Goal: Information Seeking & Learning: Learn about a topic

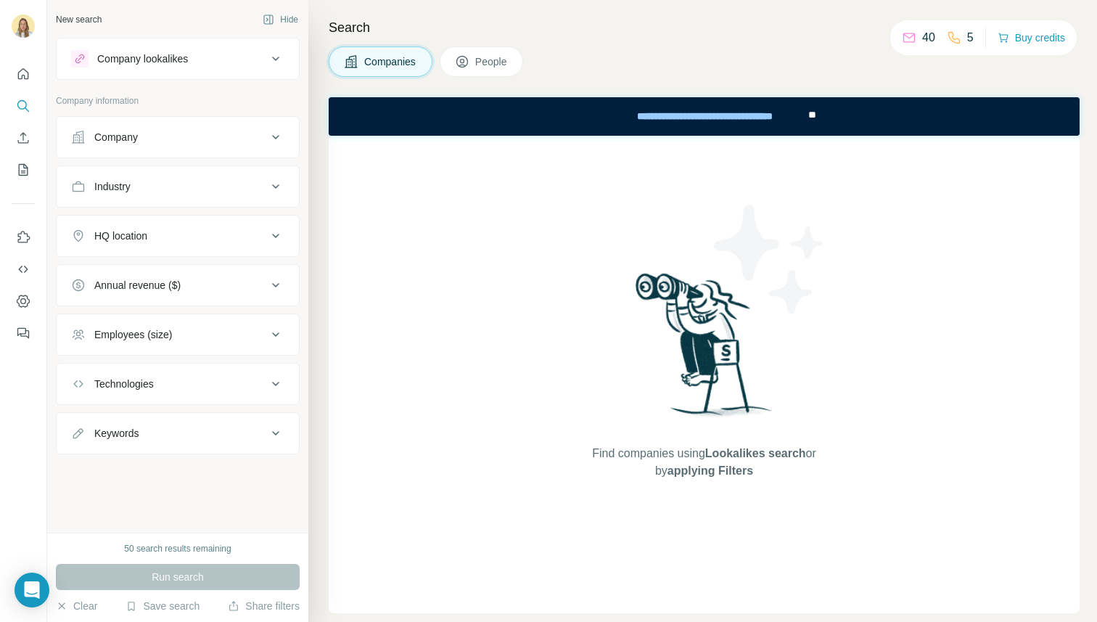
click at [275, 133] on icon at bounding box center [275, 136] width 17 height 17
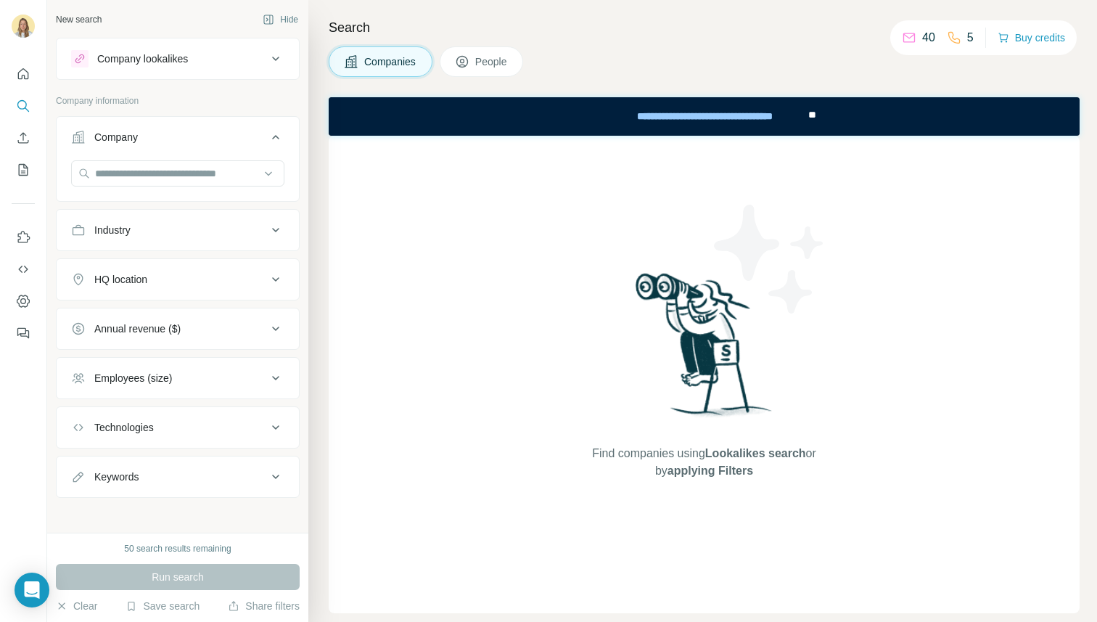
click at [267, 135] on icon at bounding box center [275, 136] width 17 height 17
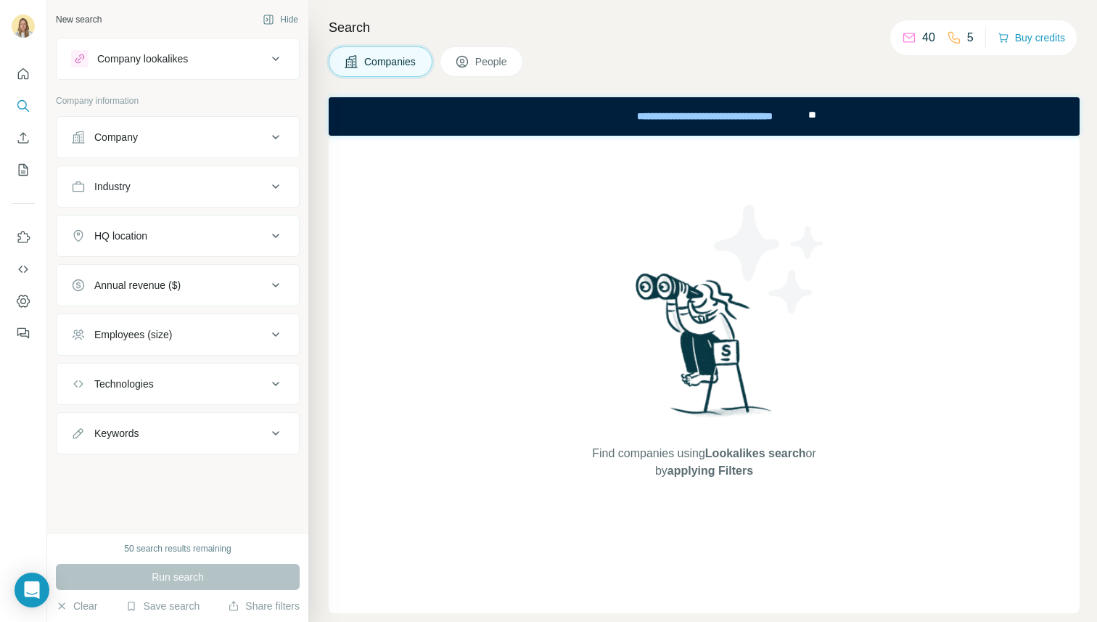
click at [277, 139] on icon at bounding box center [275, 136] width 17 height 17
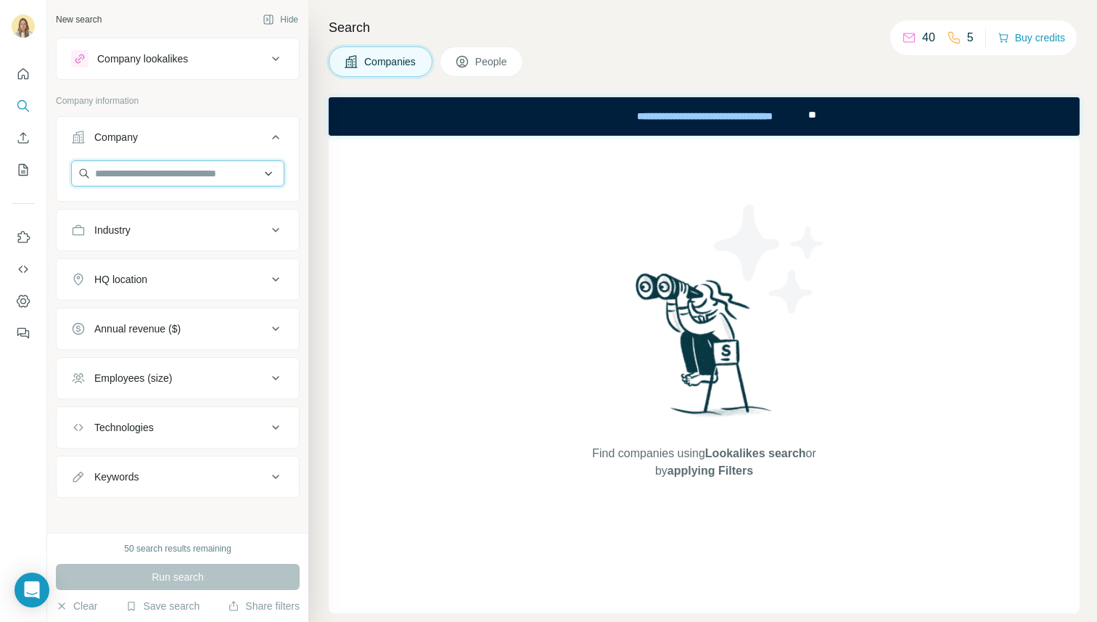
click at [192, 174] on input "text" at bounding box center [177, 173] width 213 height 26
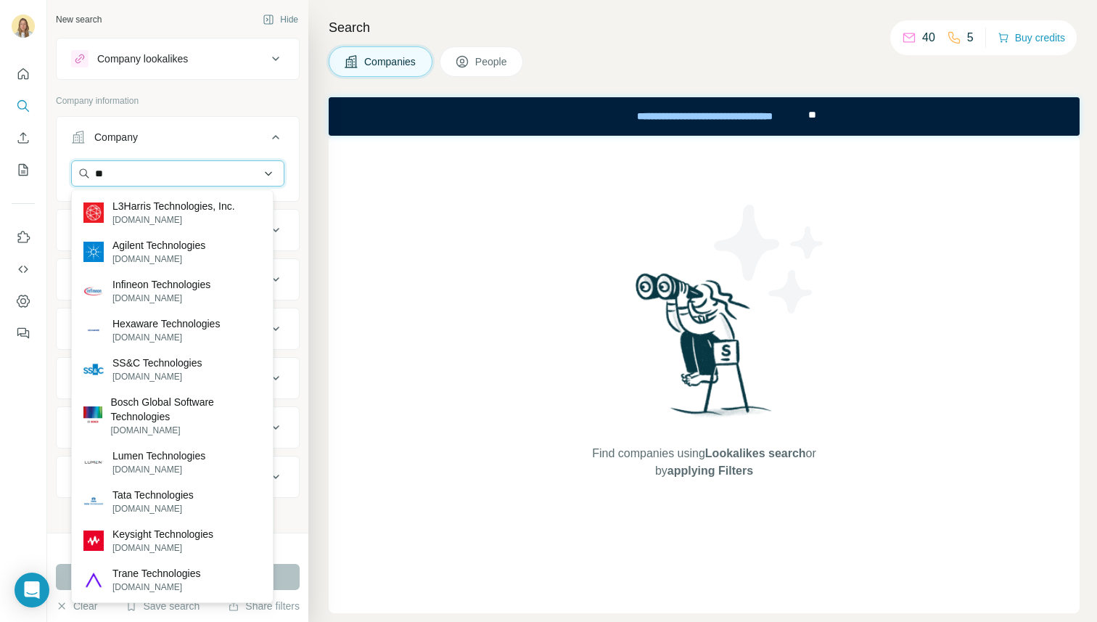
type input "*"
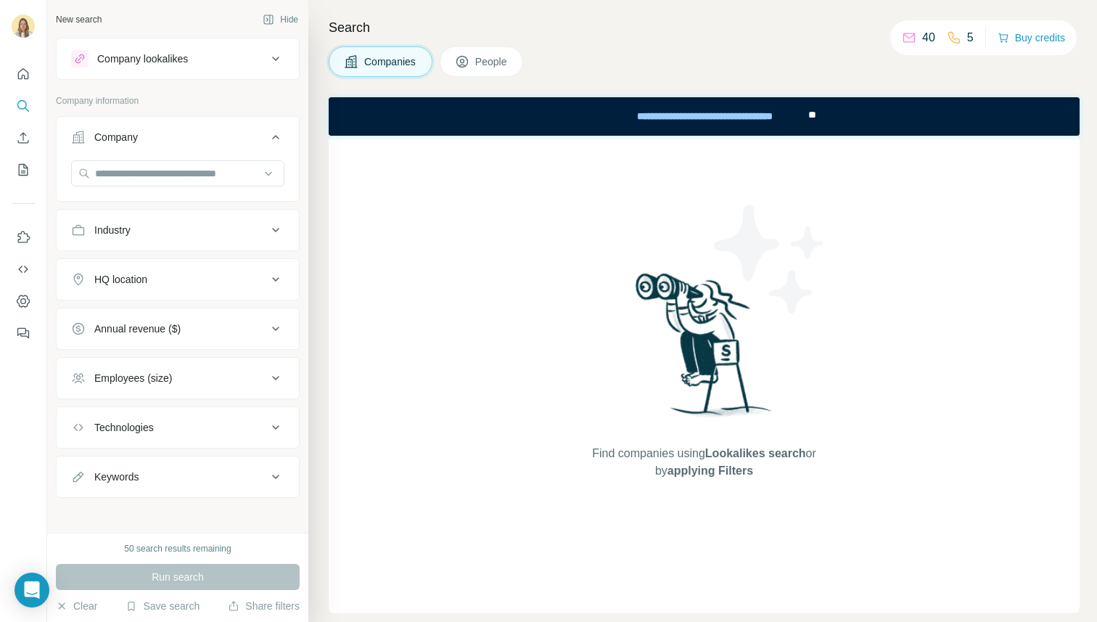
click at [445, 282] on div "Find companies using Lookalikes search or by applying Filters" at bounding box center [704, 374] width 751 height 477
click at [451, 264] on div "Find companies using Lookalikes search or by applying Filters" at bounding box center [704, 374] width 751 height 477
click at [267, 133] on icon at bounding box center [275, 136] width 17 height 17
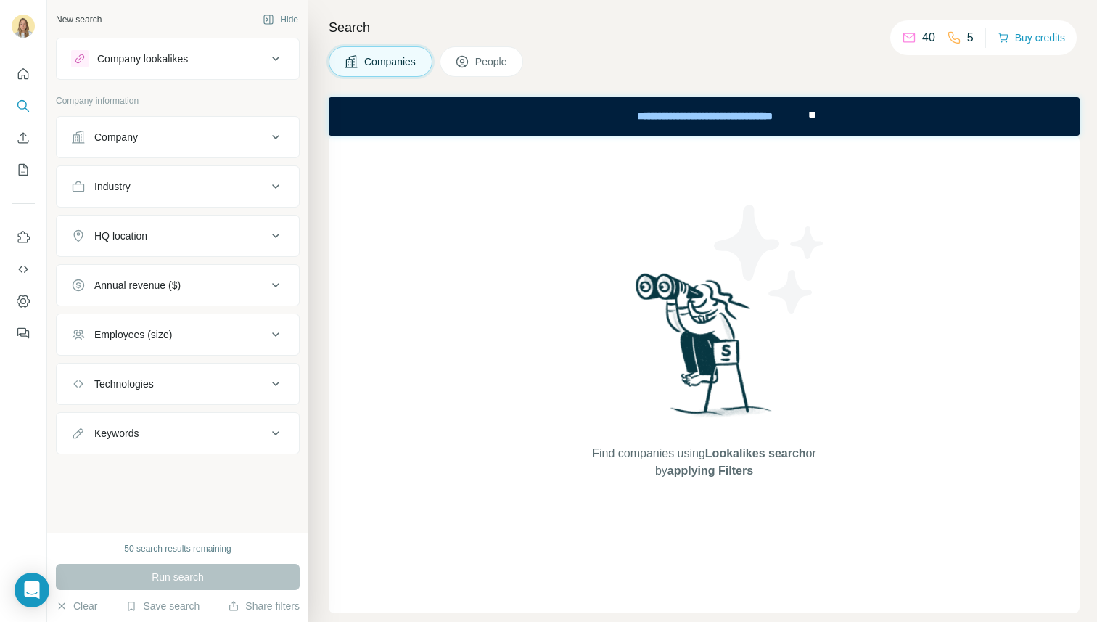
click at [278, 182] on icon at bounding box center [275, 186] width 17 height 17
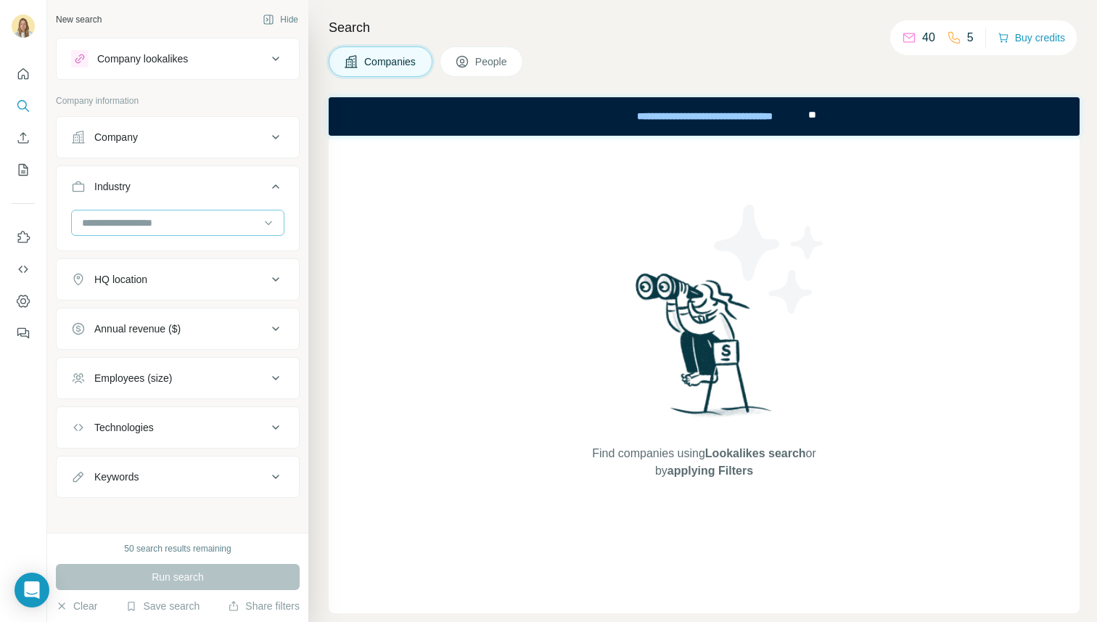
click at [234, 221] on input at bounding box center [170, 223] width 179 height 16
click at [120, 221] on input at bounding box center [170, 223] width 179 height 16
click at [267, 184] on icon at bounding box center [275, 186] width 17 height 17
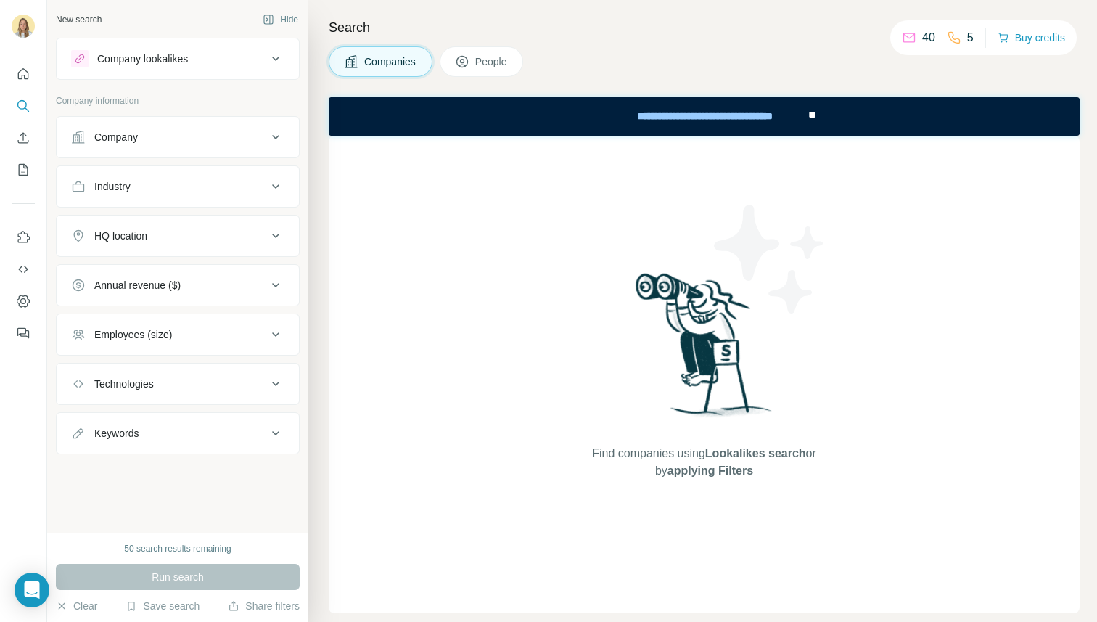
click at [266, 184] on div "Industry" at bounding box center [169, 186] width 196 height 15
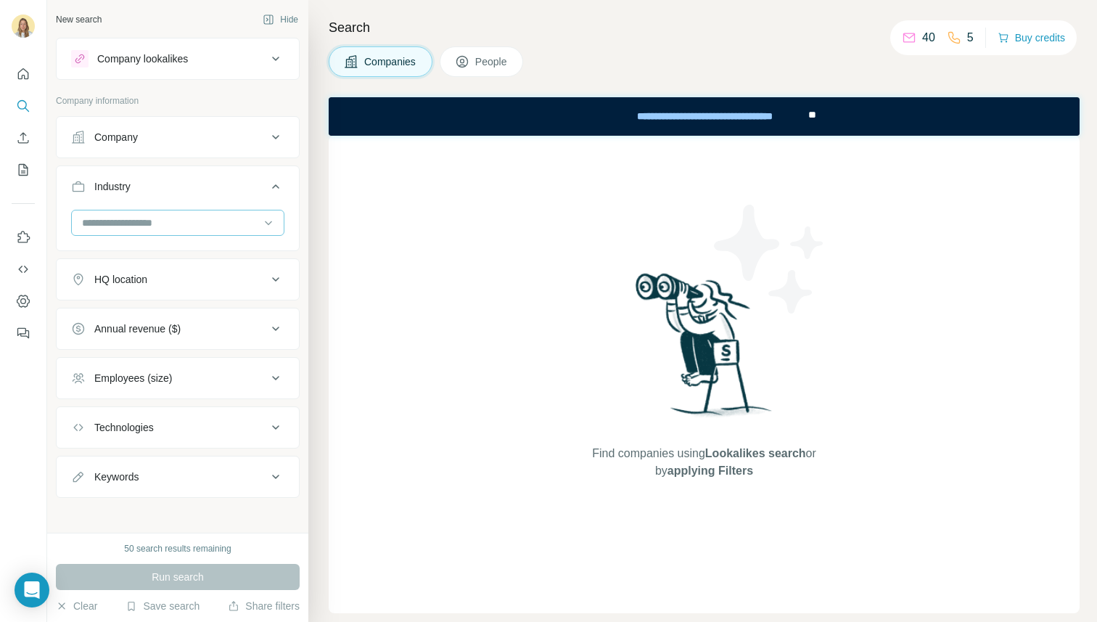
click at [138, 225] on input at bounding box center [170, 223] width 179 height 16
click at [138, 224] on input at bounding box center [170, 223] width 179 height 16
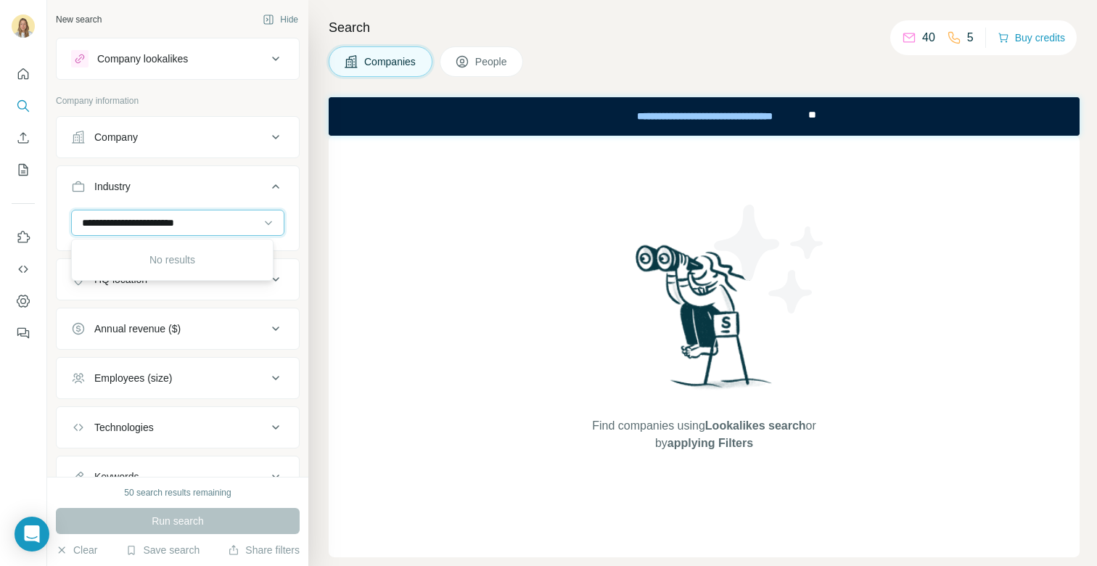
type input "**********"
drag, startPoint x: 218, startPoint y: 217, endPoint x: 4, endPoint y: 209, distance: 213.5
click at [8, 208] on div "**********" at bounding box center [548, 283] width 1097 height 566
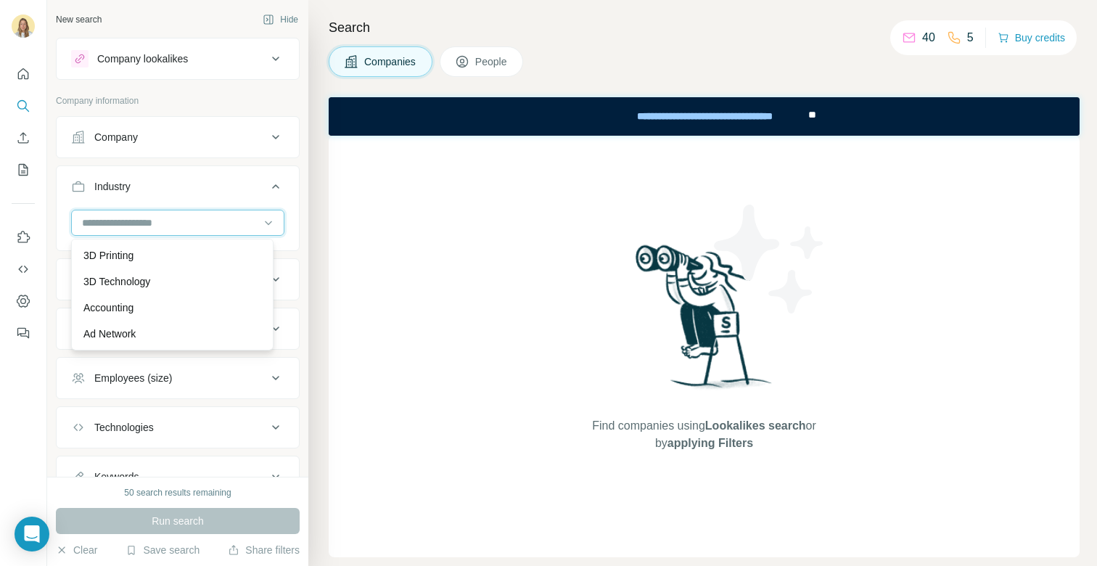
click at [88, 221] on input at bounding box center [170, 223] width 179 height 16
type input "**********"
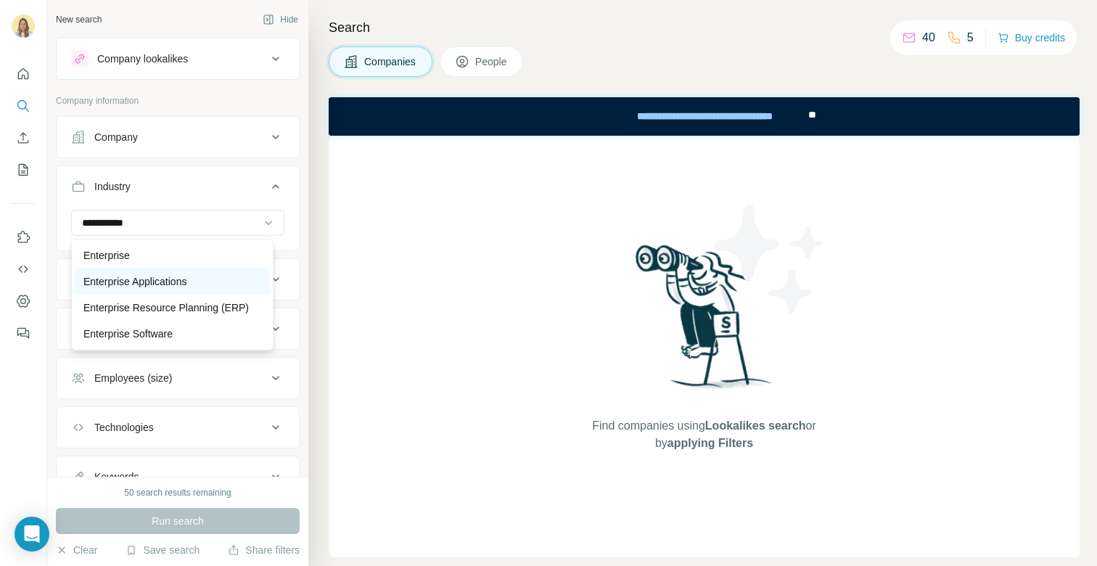
click at [98, 284] on p "Enterprise Applications" at bounding box center [134, 281] width 103 height 15
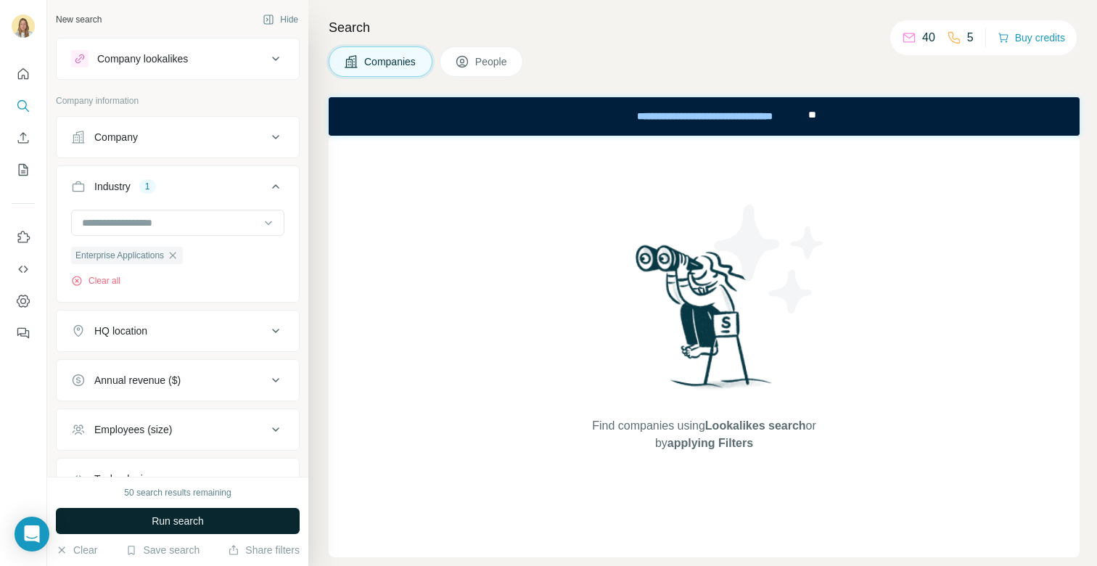
click at [142, 528] on button "Run search" at bounding box center [178, 521] width 244 height 26
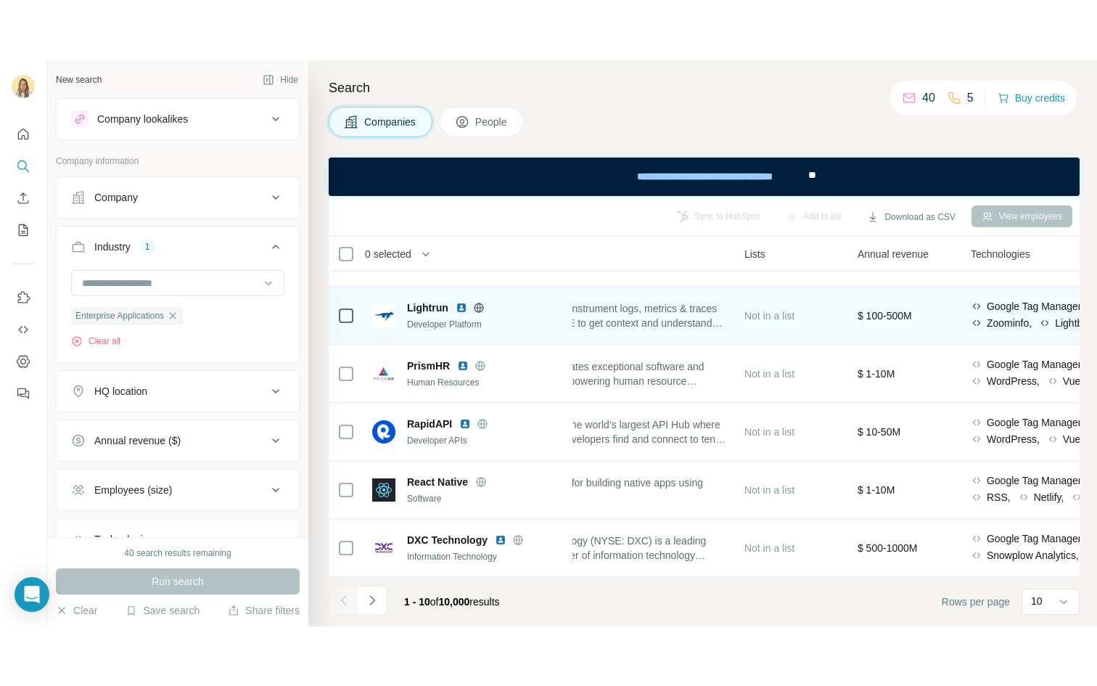
scroll to position [283, 0]
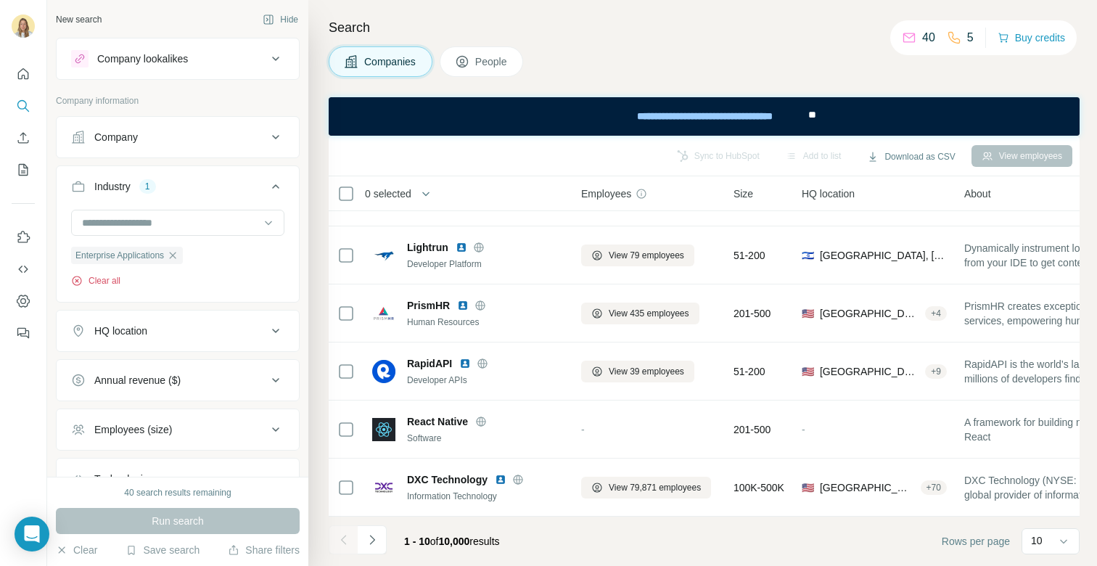
click at [90, 282] on button "Clear all" at bounding box center [95, 280] width 49 height 13
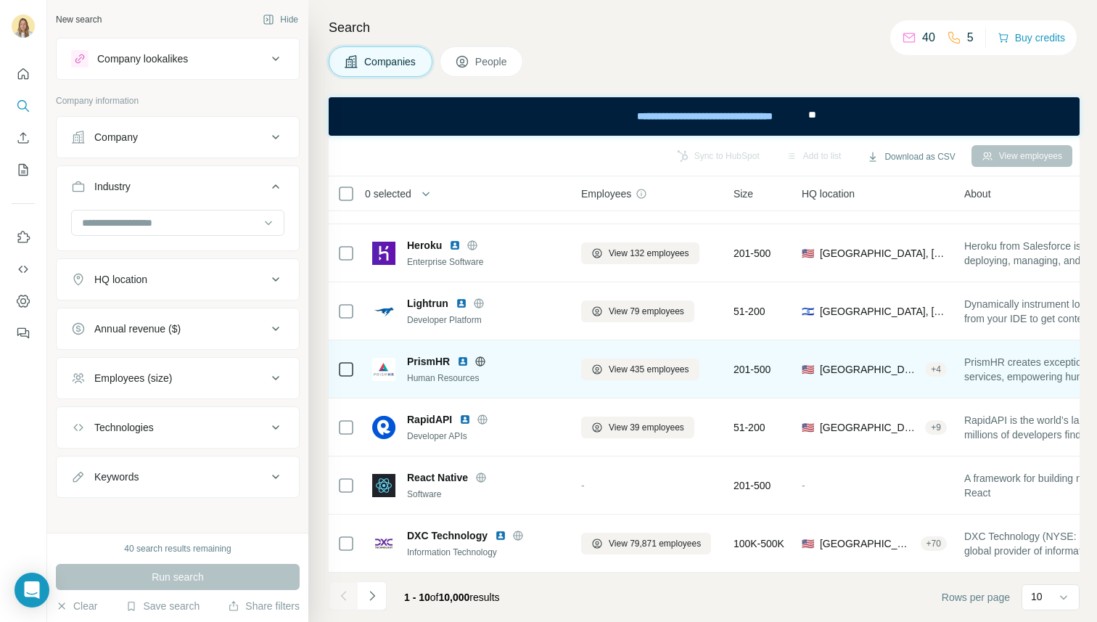
scroll to position [218, 0]
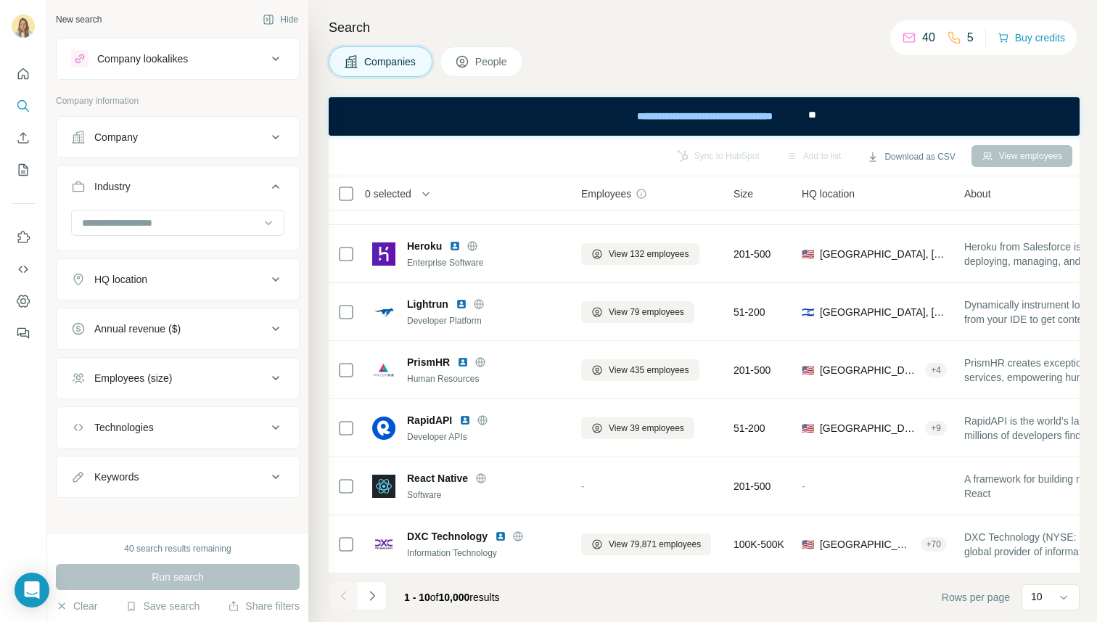
click at [267, 182] on icon at bounding box center [275, 186] width 17 height 17
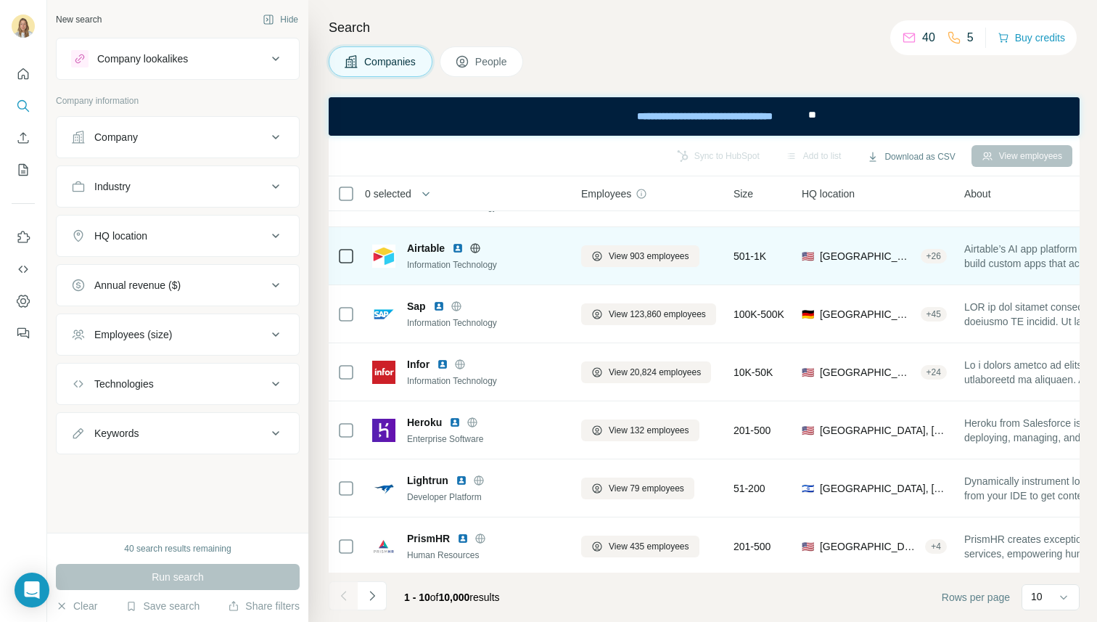
scroll to position [0, 0]
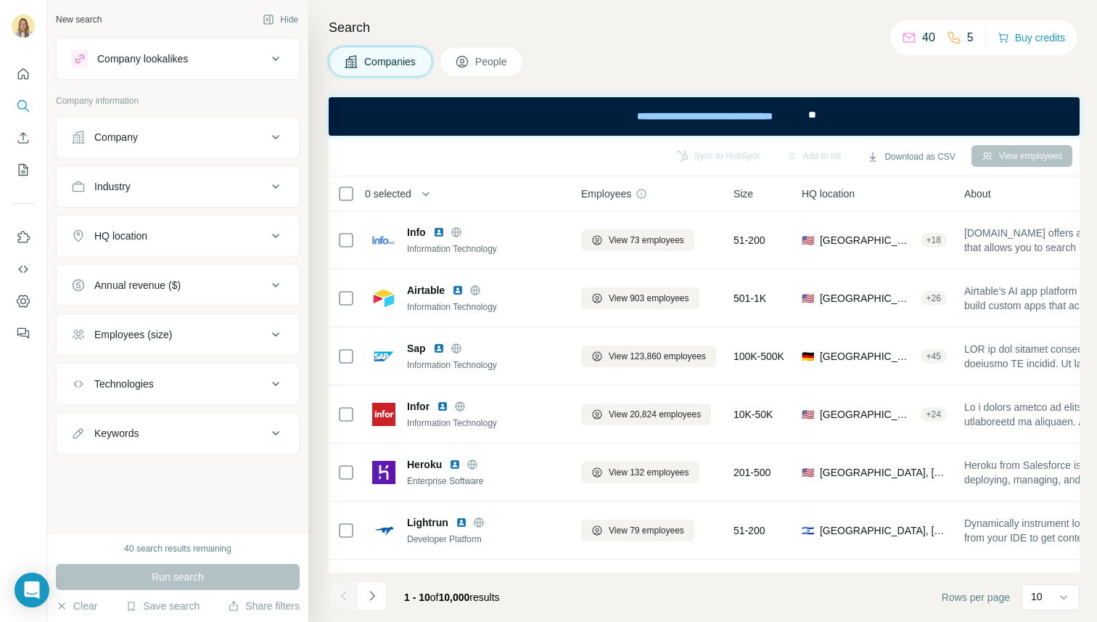
click at [244, 25] on div "New search Hide" at bounding box center [178, 20] width 244 height 22
click at [357, 62] on icon at bounding box center [351, 61] width 15 height 15
click at [112, 186] on div "Industry" at bounding box center [112, 186] width 36 height 15
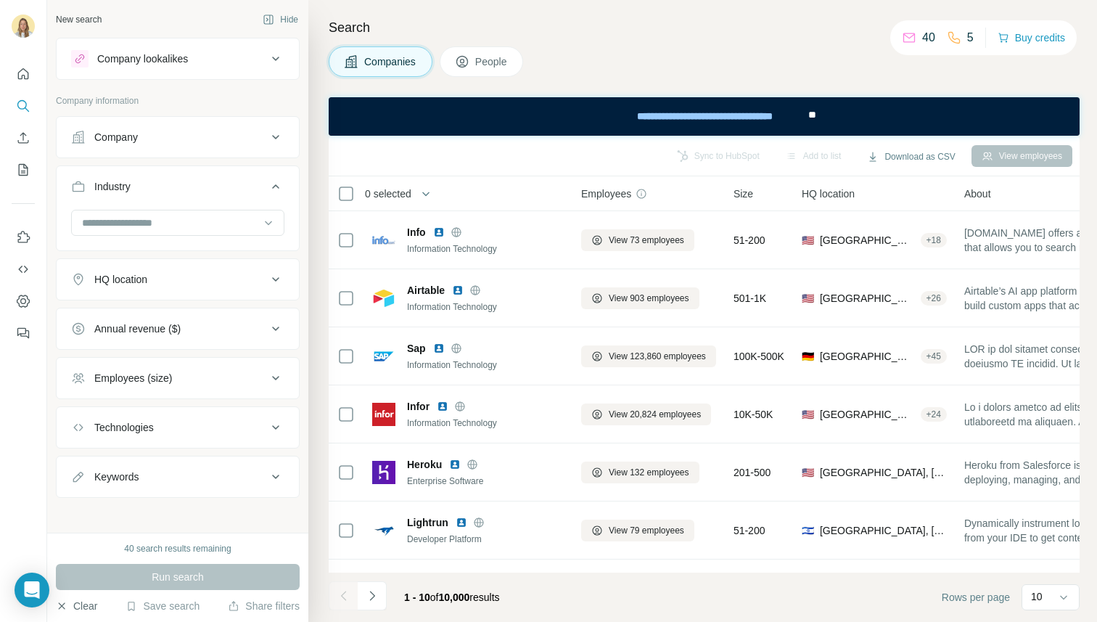
click at [75, 565] on button "Clear" at bounding box center [76, 606] width 41 height 15
click at [77, 565] on button "Clear" at bounding box center [76, 606] width 41 height 15
click at [83, 565] on div "40 search results remaining Run search Clear Save search Share filters" at bounding box center [177, 577] width 261 height 89
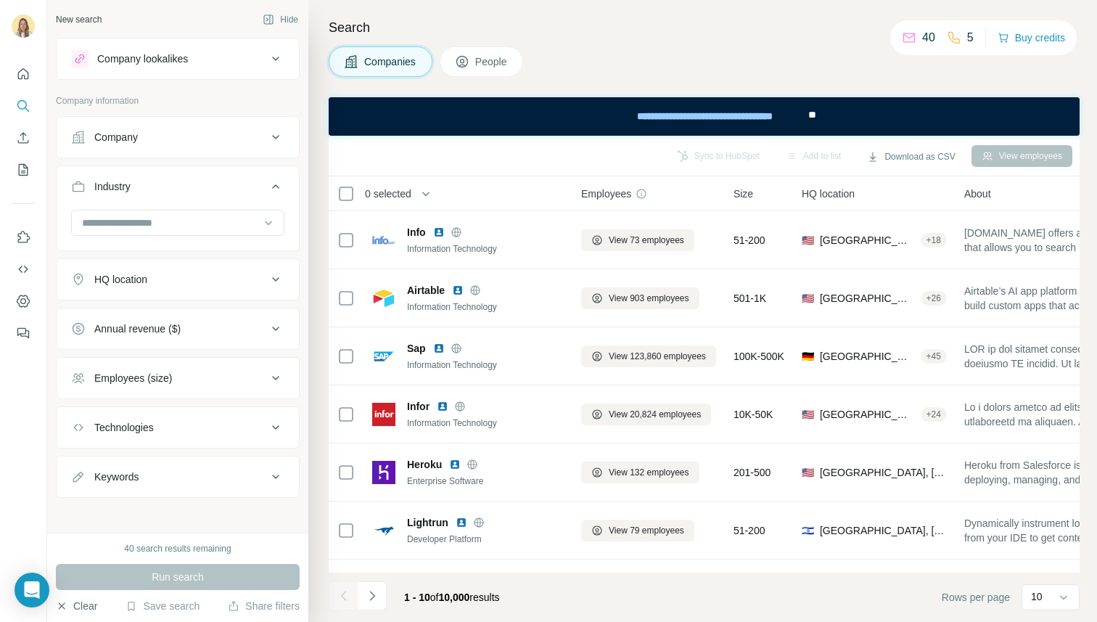
click at [83, 565] on button "Clear" at bounding box center [76, 606] width 41 height 15
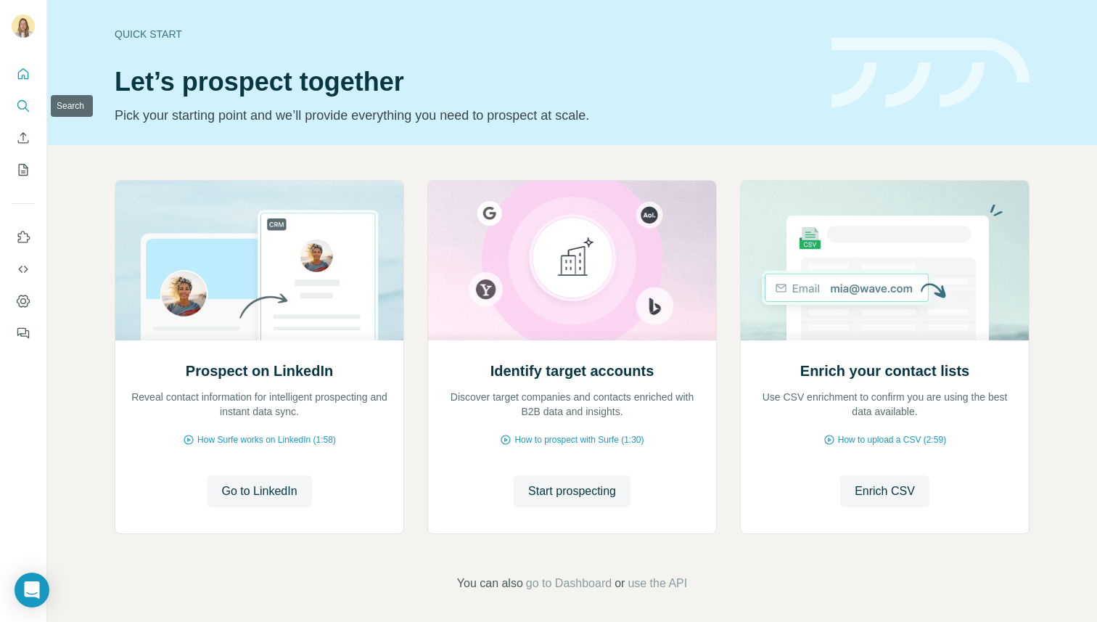
click at [17, 104] on icon "Search" at bounding box center [21, 104] width 9 height 9
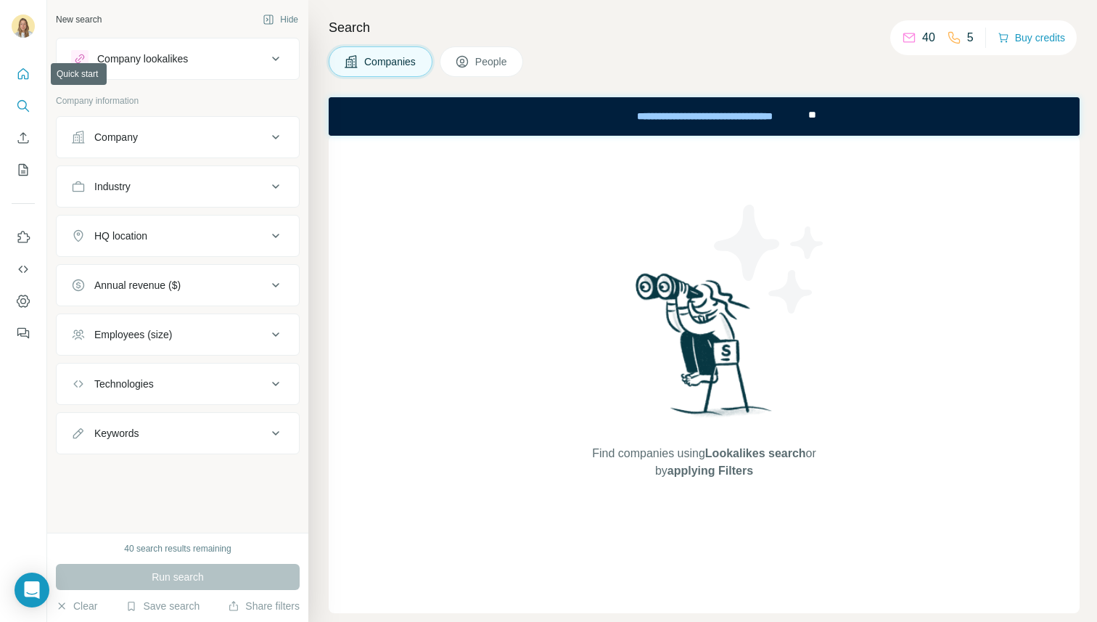
click at [29, 78] on icon "Quick start" at bounding box center [23, 74] width 15 height 15
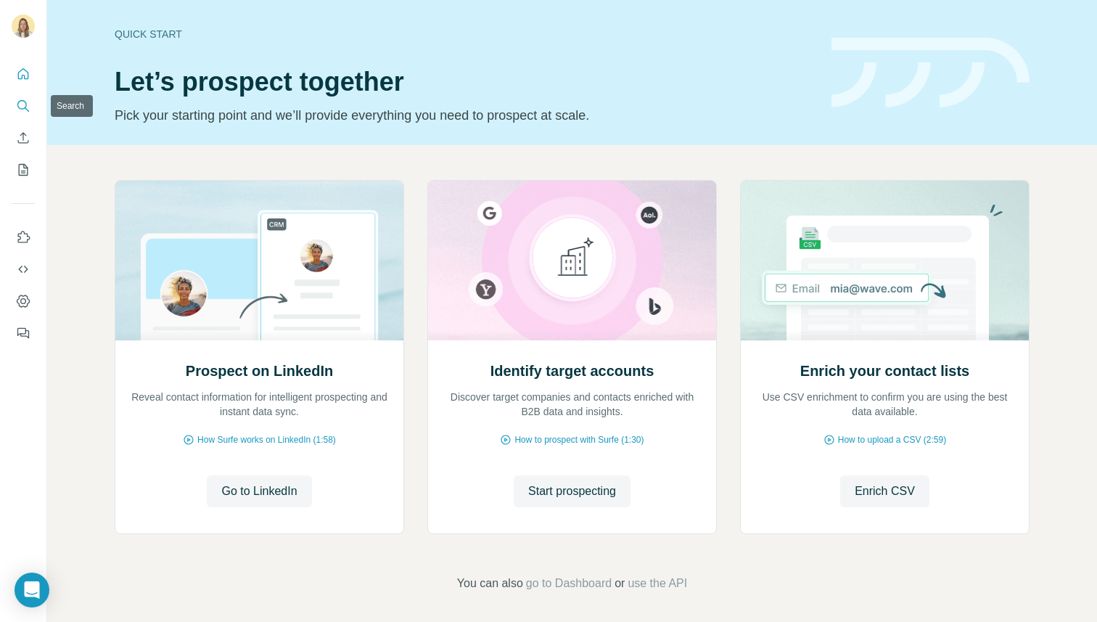
click at [28, 104] on icon "Search" at bounding box center [23, 106] width 15 height 15
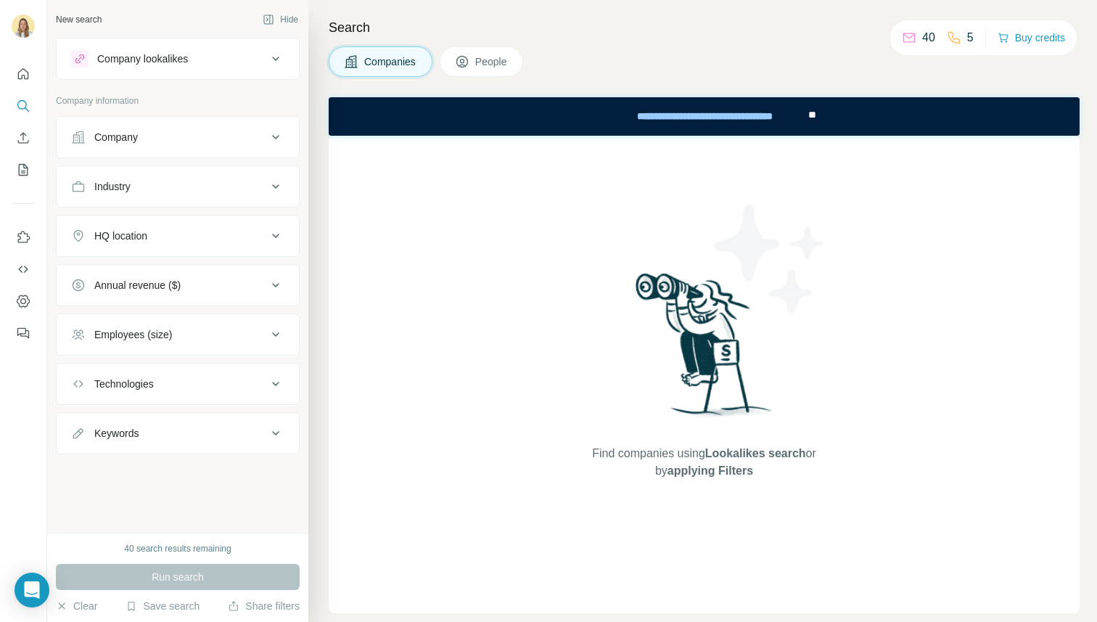
click at [276, 188] on icon at bounding box center [275, 186] width 17 height 17
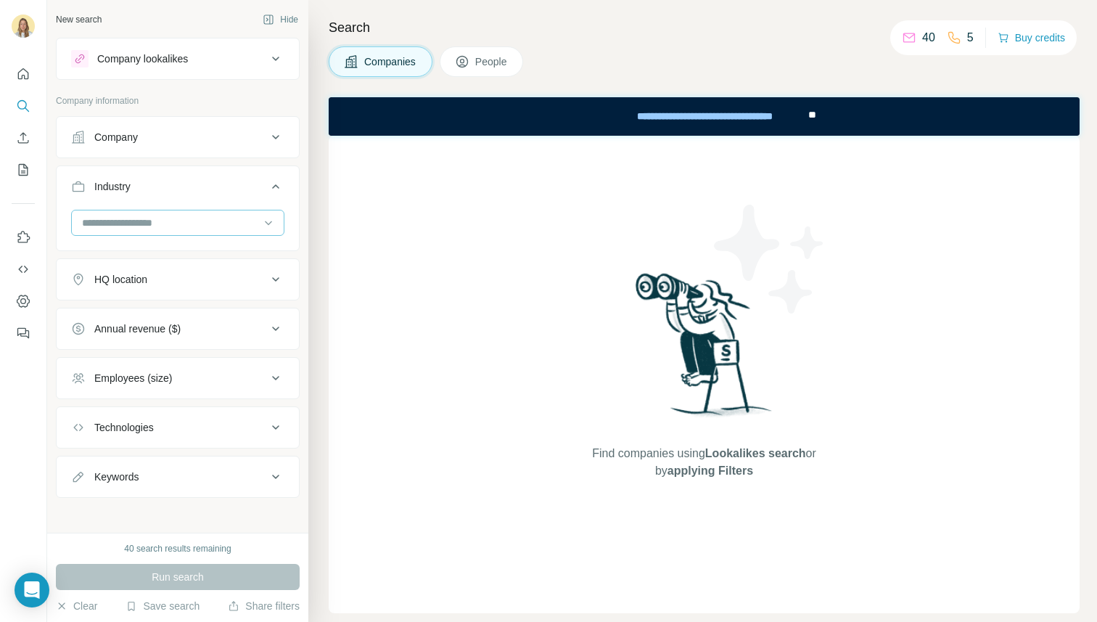
click at [172, 223] on input at bounding box center [170, 223] width 179 height 16
click at [102, 221] on input at bounding box center [170, 223] width 179 height 16
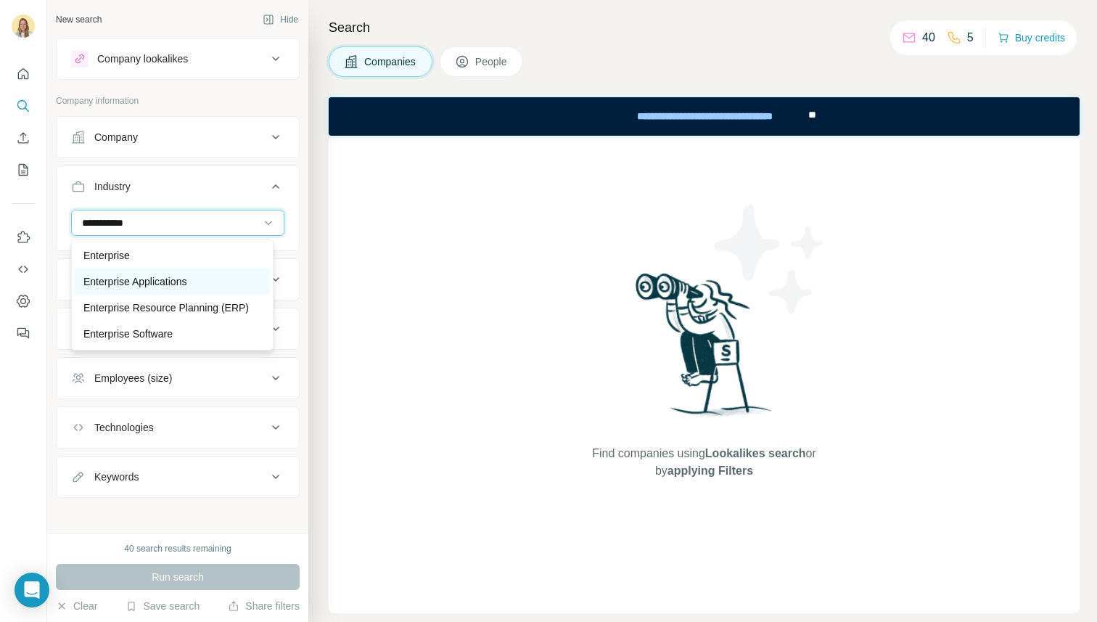
type input "**********"
click at [97, 280] on p "Enterprise Applications" at bounding box center [134, 281] width 103 height 15
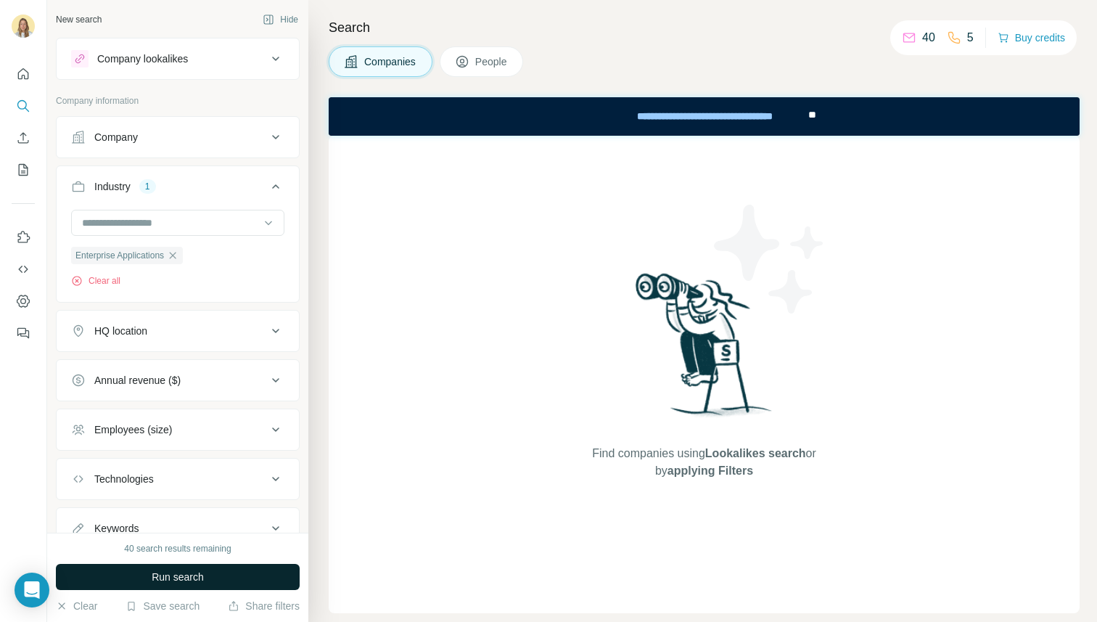
click at [152, 573] on span "Run search" at bounding box center [178, 577] width 52 height 15
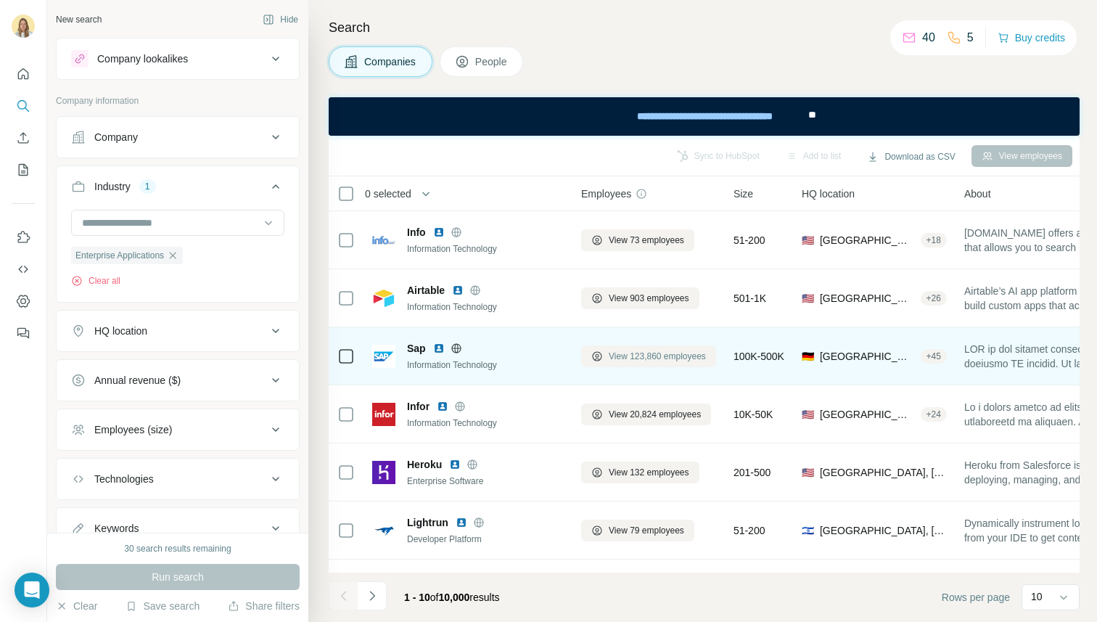
click at [615, 356] on span "View 123,860 employees" at bounding box center [657, 356] width 97 height 13
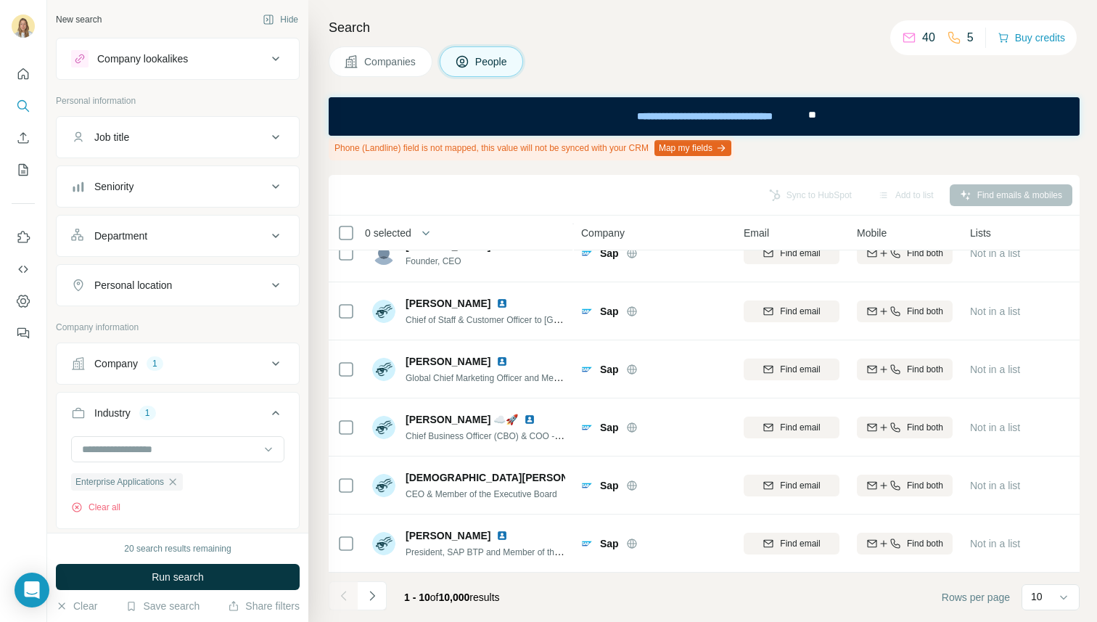
scroll to position [213, 0]
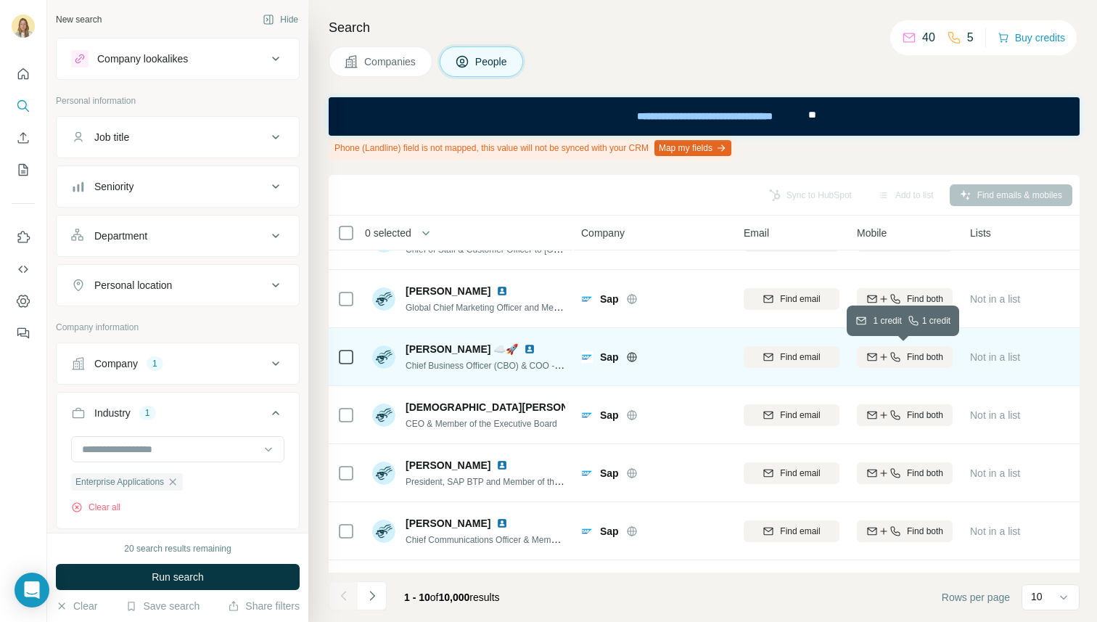
click at [891, 358] on icon "button" at bounding box center [895, 357] width 12 height 12
click at [995, 360] on span "1 list" at bounding box center [1001, 355] width 18 height 13
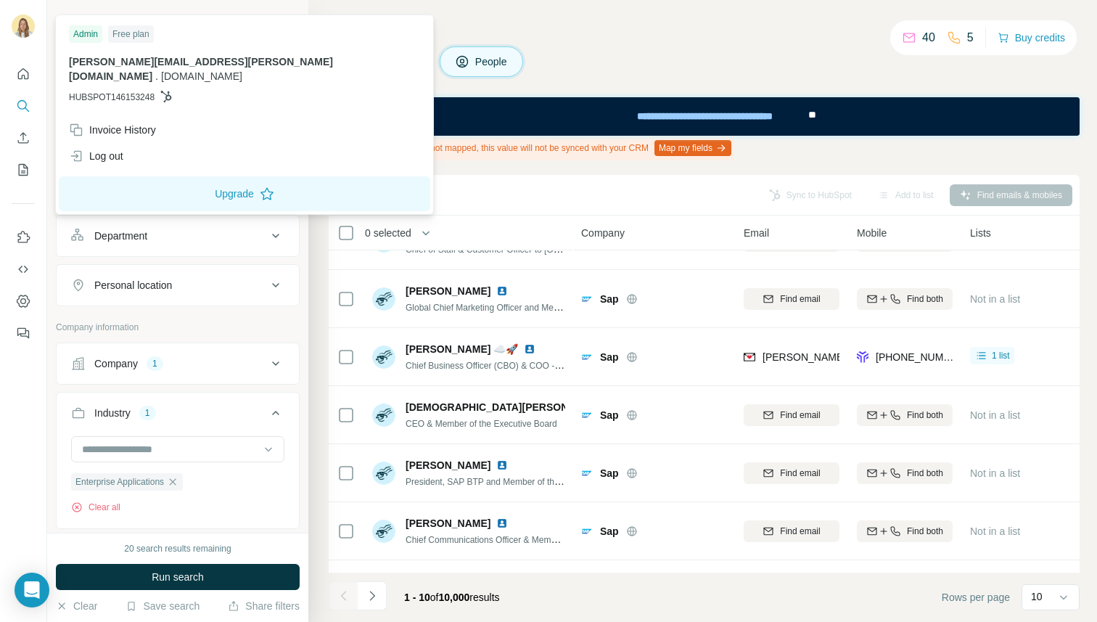
click at [23, 31] on img at bounding box center [23, 26] width 23 height 23
click at [30, 71] on icon "Quick start" at bounding box center [23, 74] width 15 height 15
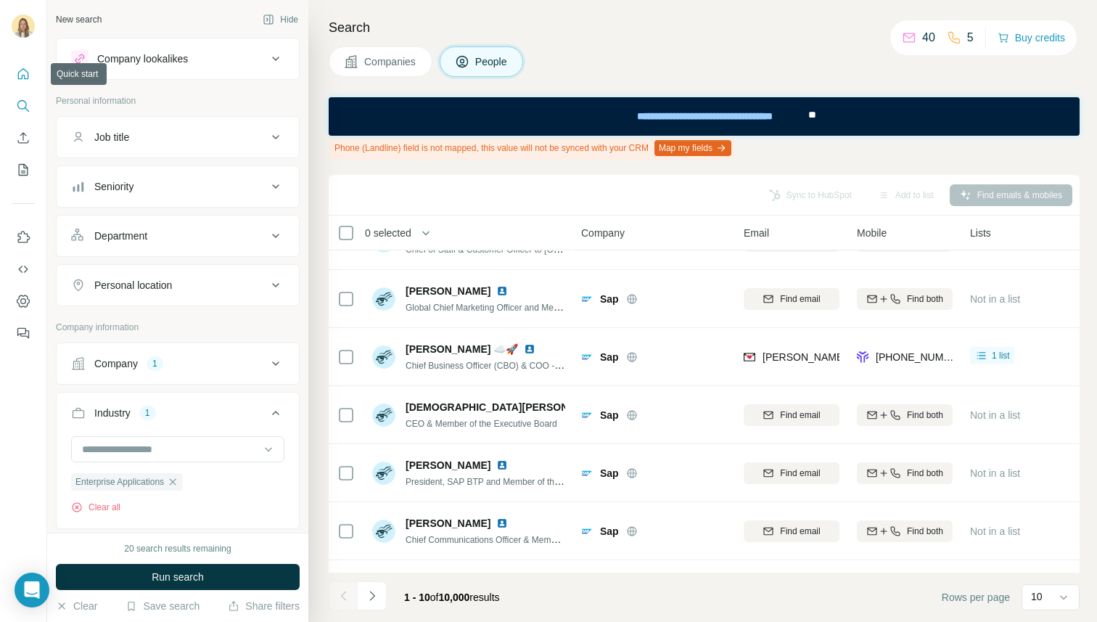
click at [21, 72] on icon "Quick start" at bounding box center [23, 74] width 15 height 15
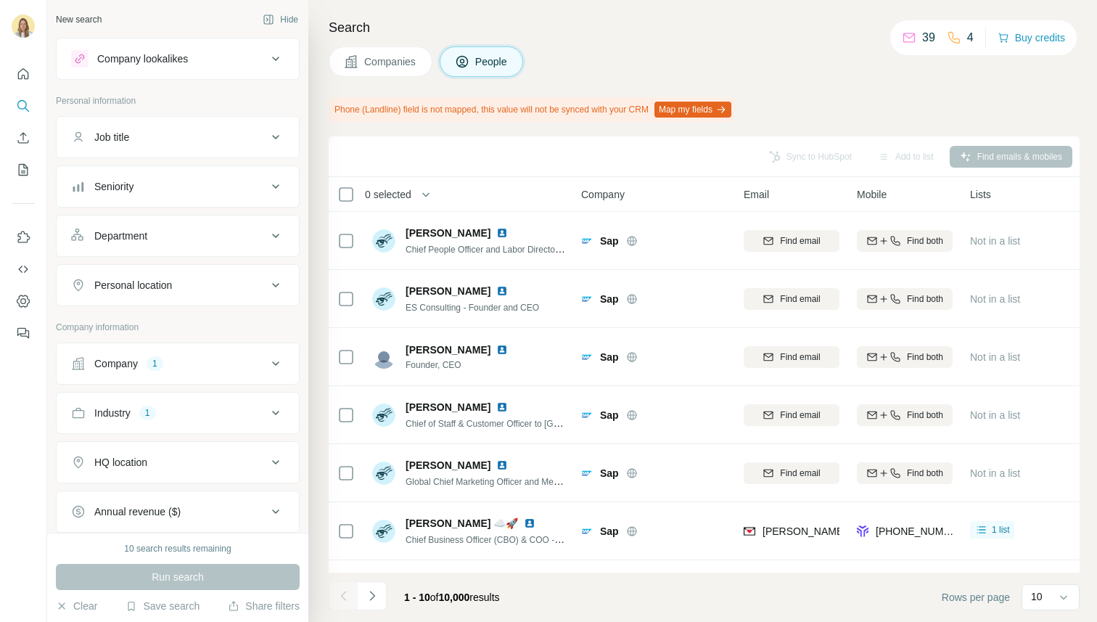
click at [414, 62] on span "Companies" at bounding box center [390, 61] width 53 height 15
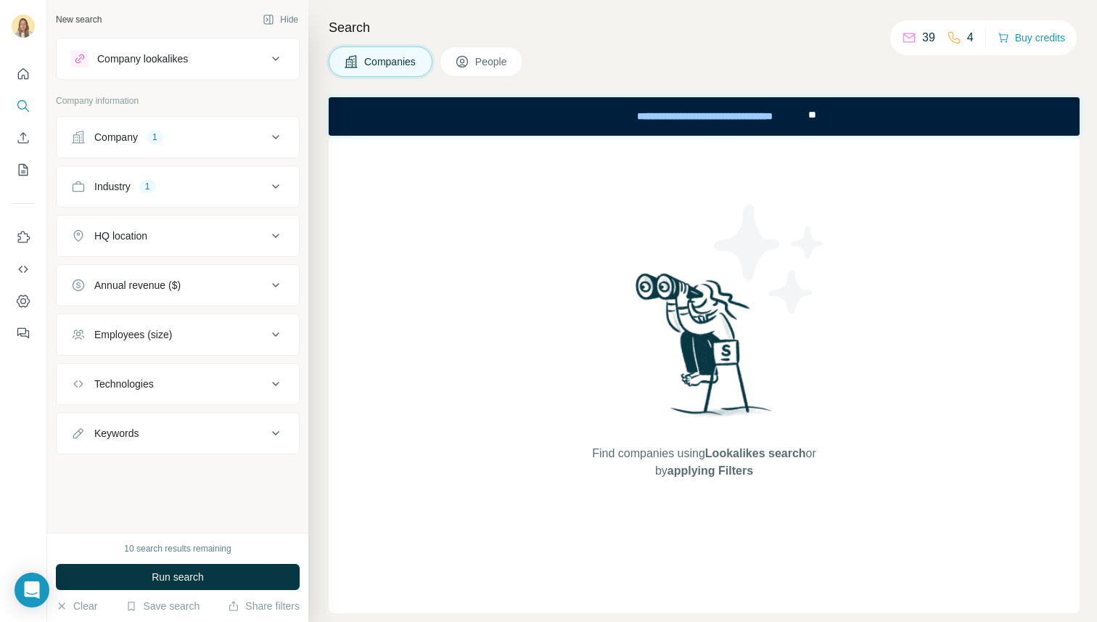
click at [282, 287] on icon at bounding box center [275, 284] width 17 height 17
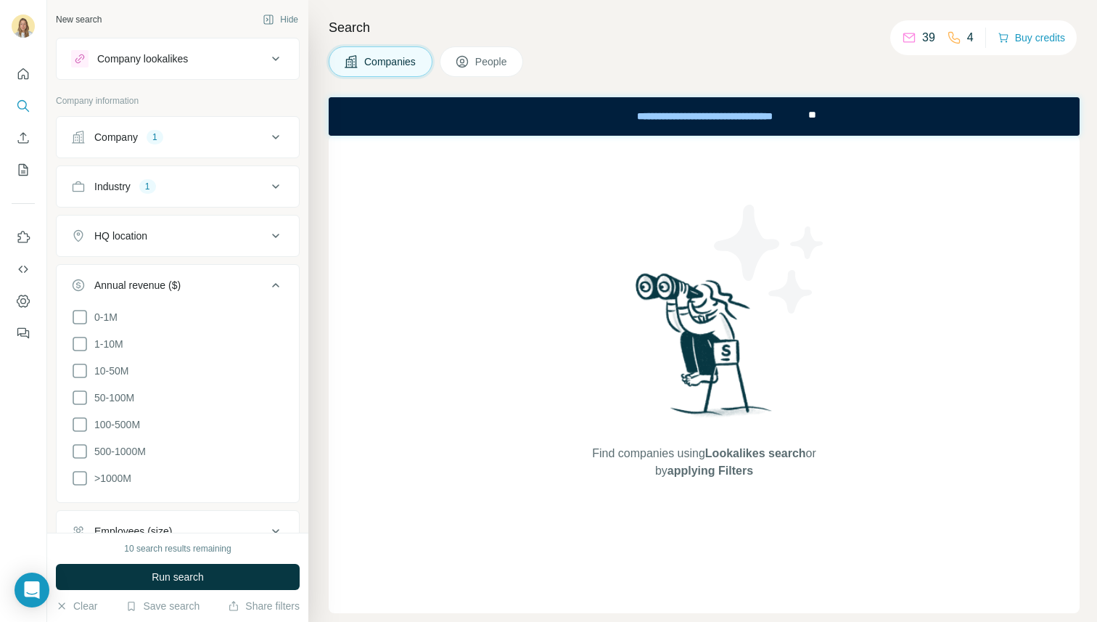
click at [277, 286] on button "Annual revenue ($)" at bounding box center [178, 288] width 242 height 41
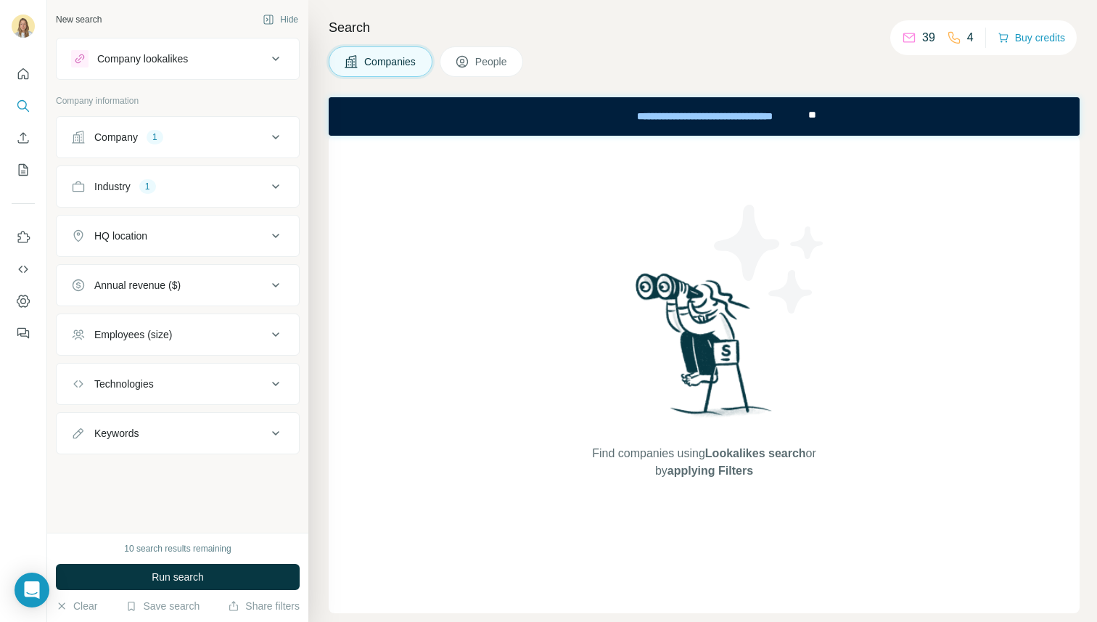
click at [64, 89] on div "Company lookalikes Company information Company 1 Industry 1 HQ location Annual …" at bounding box center [178, 246] width 244 height 416
click at [276, 184] on icon at bounding box center [275, 186] width 17 height 17
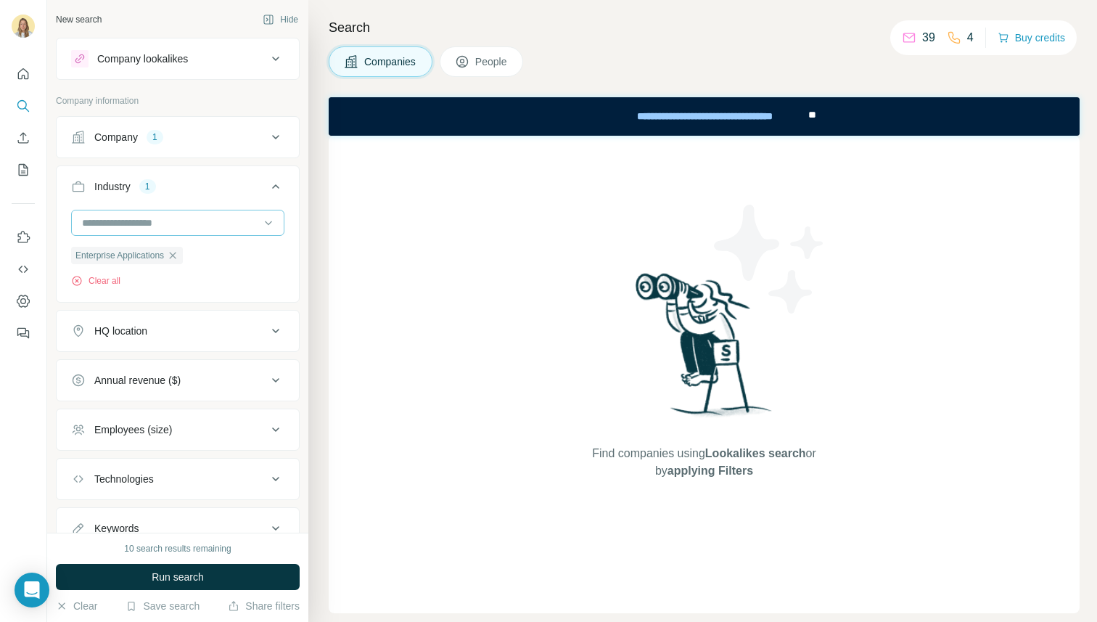
click at [86, 219] on input at bounding box center [170, 223] width 179 height 16
click at [85, 219] on input at bounding box center [170, 223] width 179 height 16
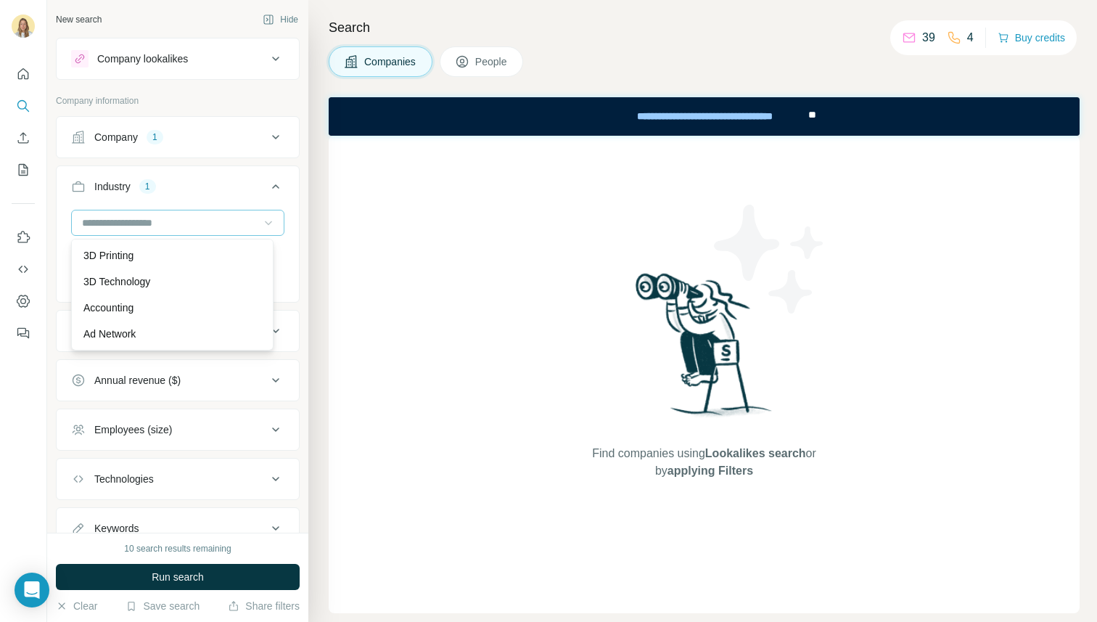
click at [261, 221] on icon at bounding box center [268, 222] width 15 height 15
click at [267, 184] on icon at bounding box center [275, 186] width 17 height 17
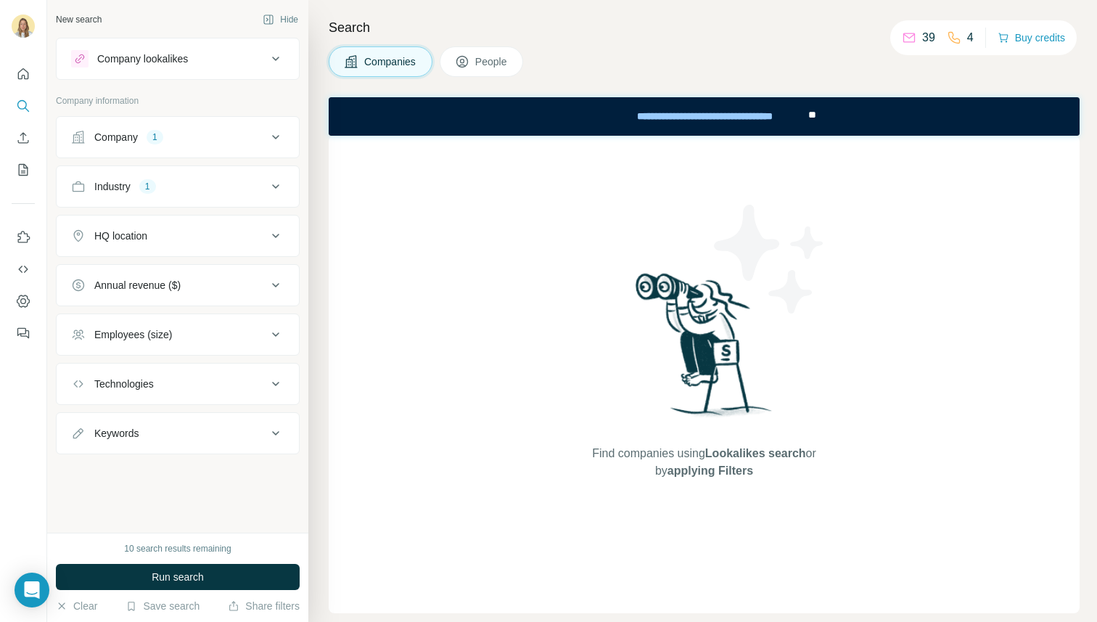
click at [194, 91] on div "Company lookalikes Company information Company 1 Industry 1 HQ location Annual …" at bounding box center [178, 246] width 244 height 416
click at [274, 186] on icon at bounding box center [275, 186] width 7 height 4
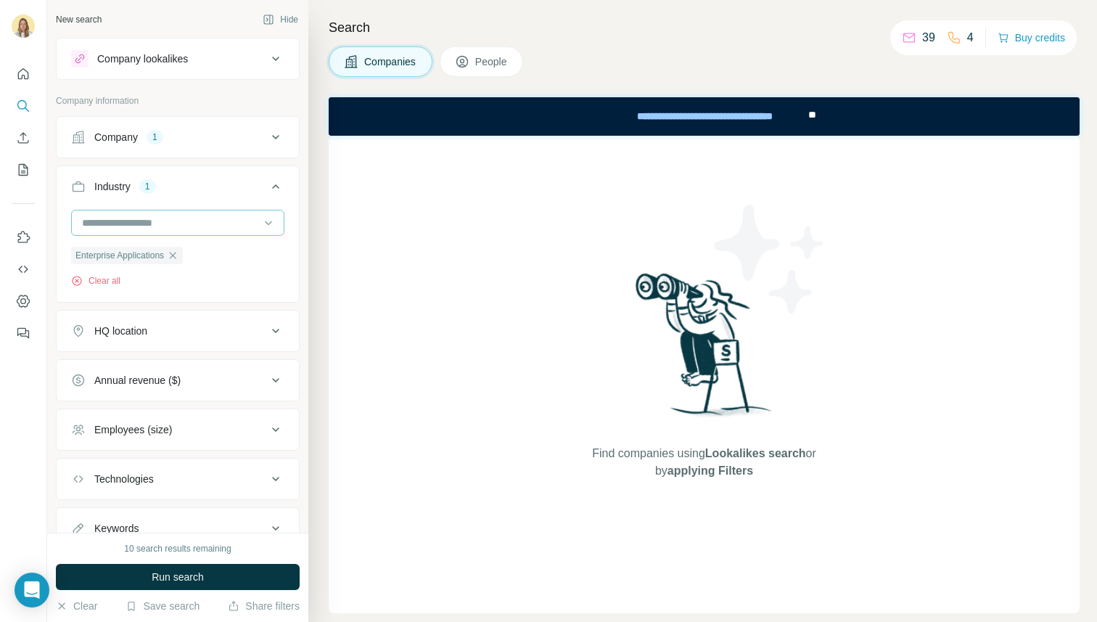
click at [161, 223] on input at bounding box center [170, 223] width 179 height 16
click at [91, 224] on input at bounding box center [170, 223] width 179 height 16
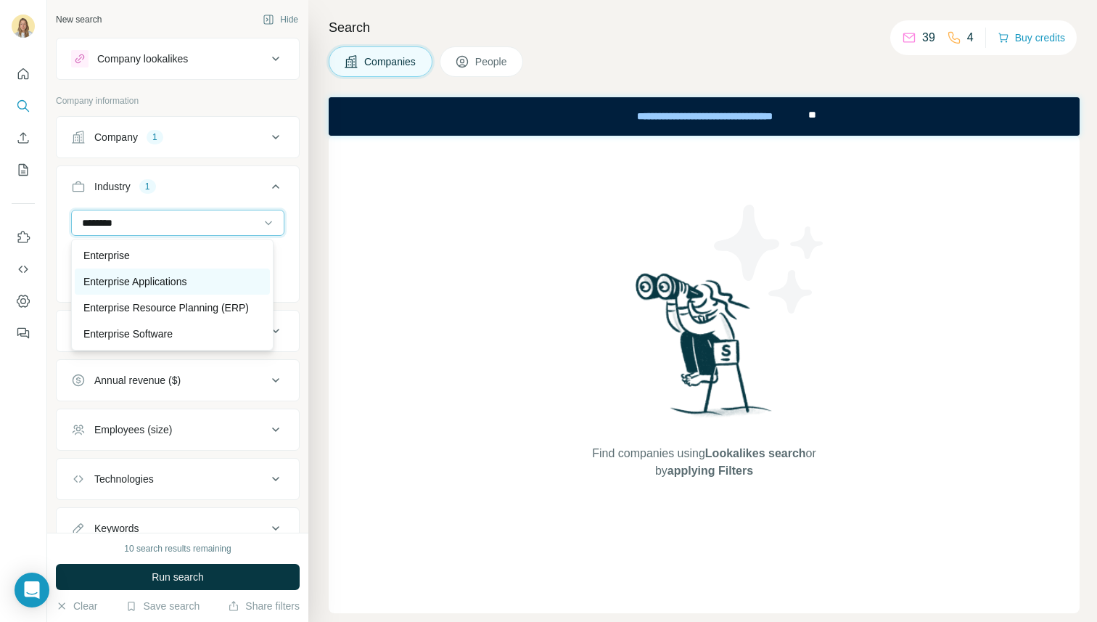
type input "********"
click at [90, 274] on p "Enterprise Applications" at bounding box center [134, 281] width 103 height 15
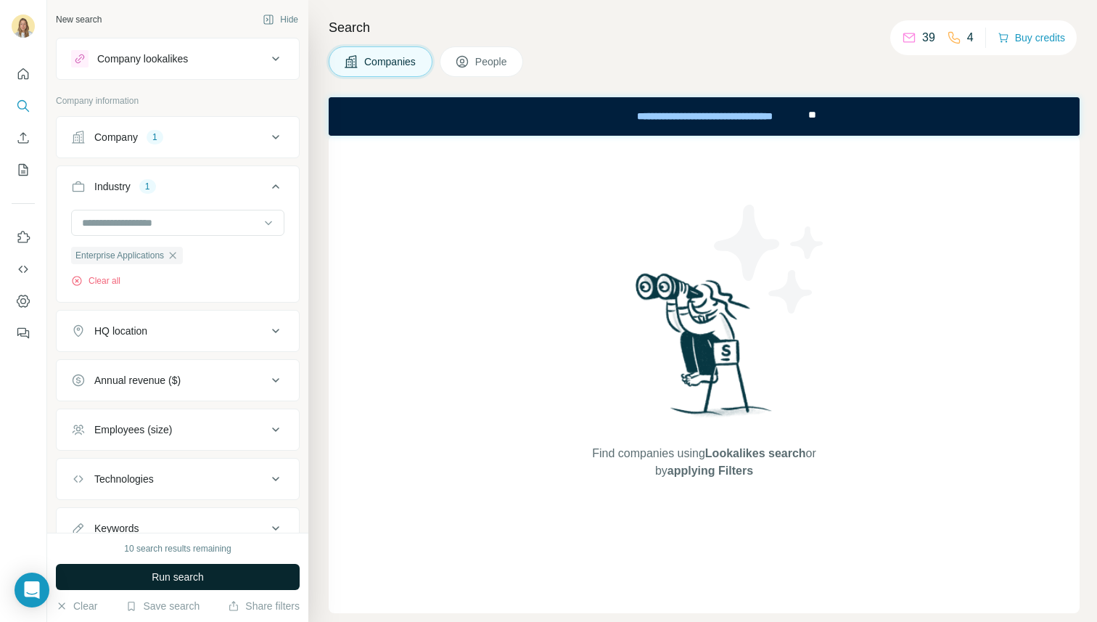
click at [144, 585] on button "Run search" at bounding box center [178, 577] width 244 height 26
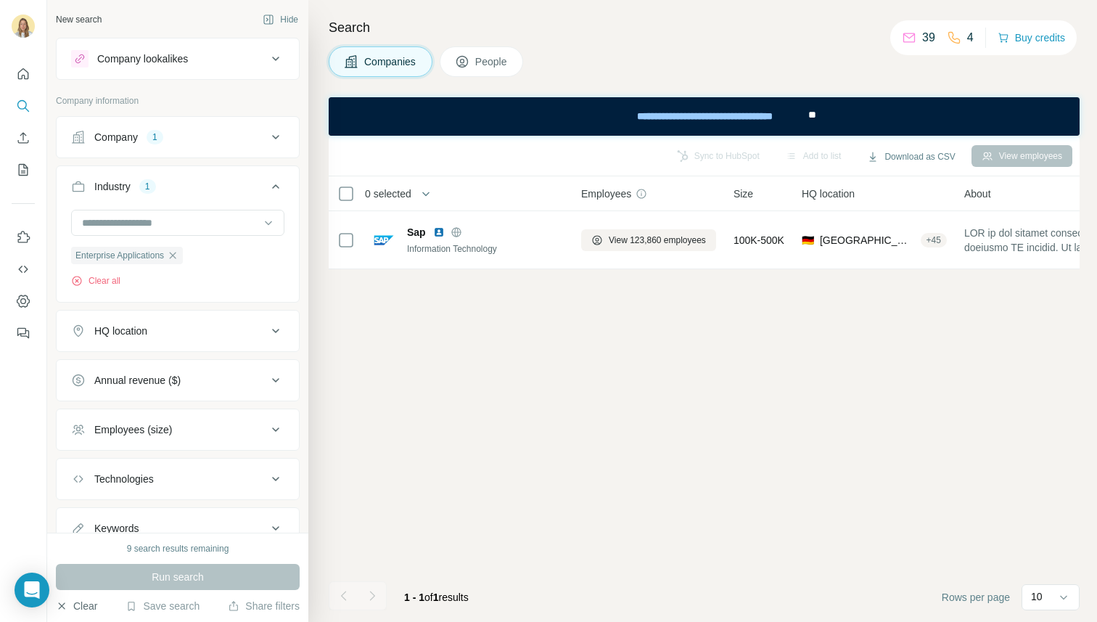
click at [88, 606] on button "Clear" at bounding box center [76, 606] width 41 height 15
click at [272, 186] on icon at bounding box center [275, 186] width 7 height 4
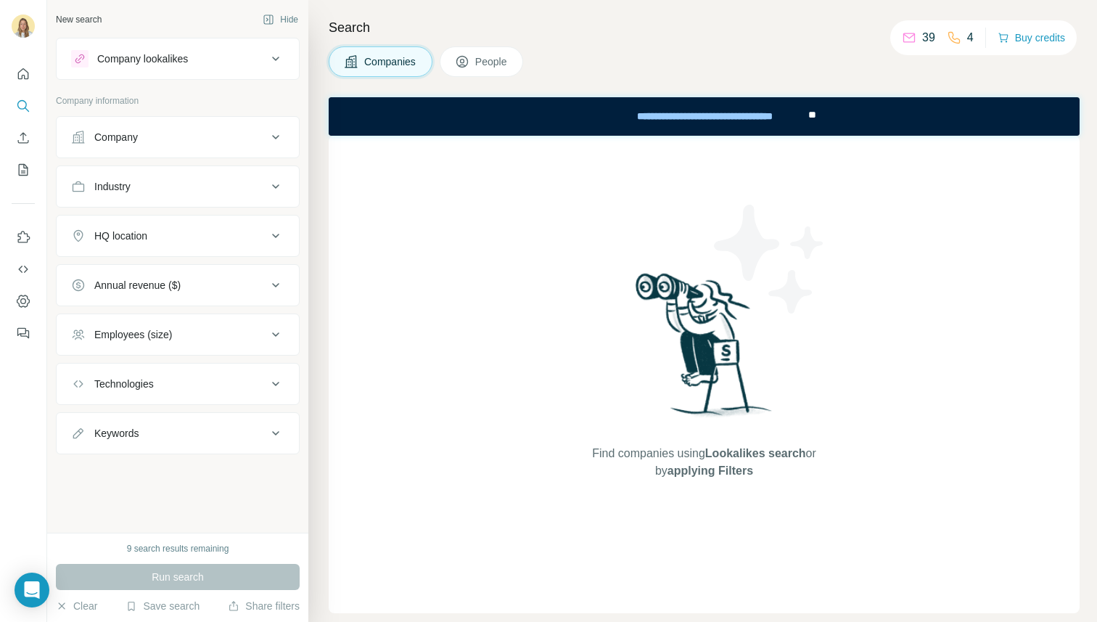
click at [276, 186] on icon at bounding box center [275, 186] width 17 height 17
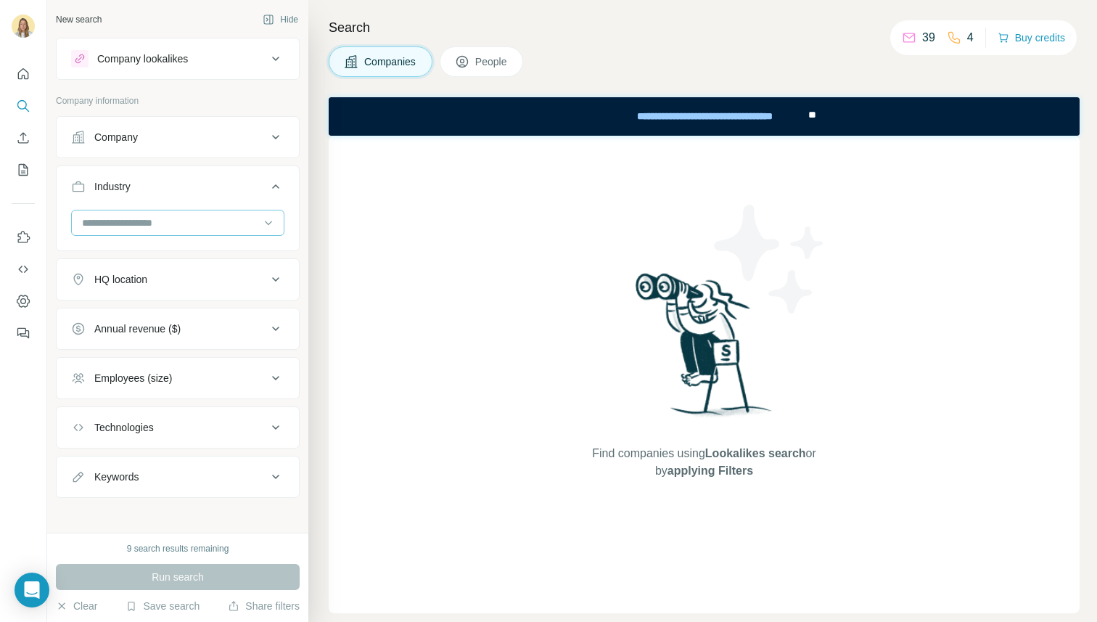
click at [99, 226] on input at bounding box center [170, 223] width 179 height 16
click at [99, 223] on input at bounding box center [170, 223] width 179 height 16
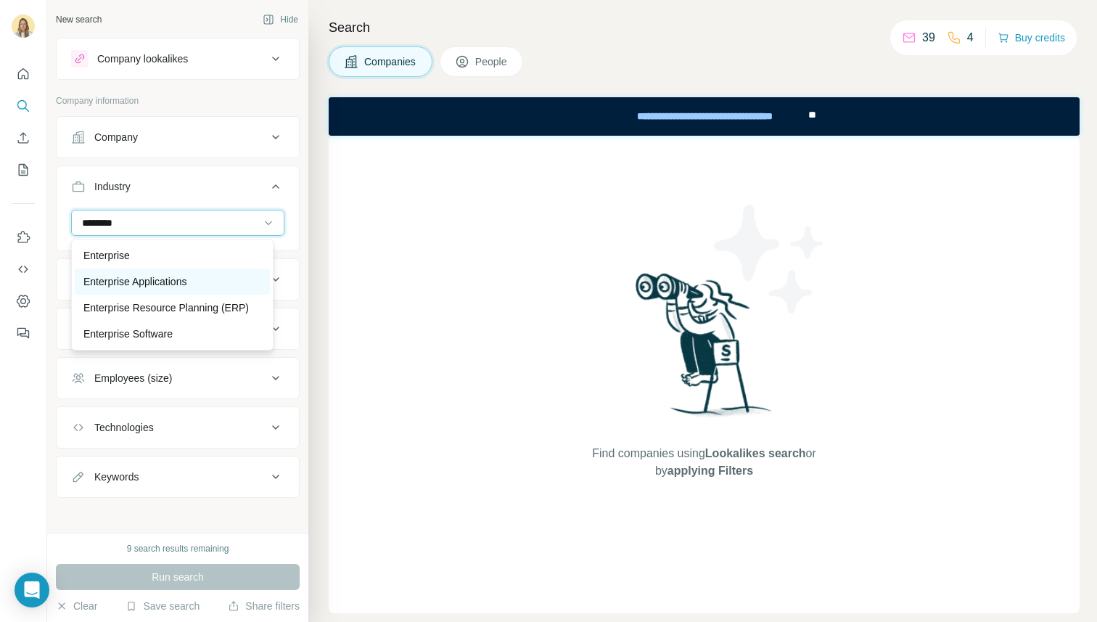
type input "********"
click at [91, 284] on p "Enterprise Applications" at bounding box center [134, 281] width 103 height 15
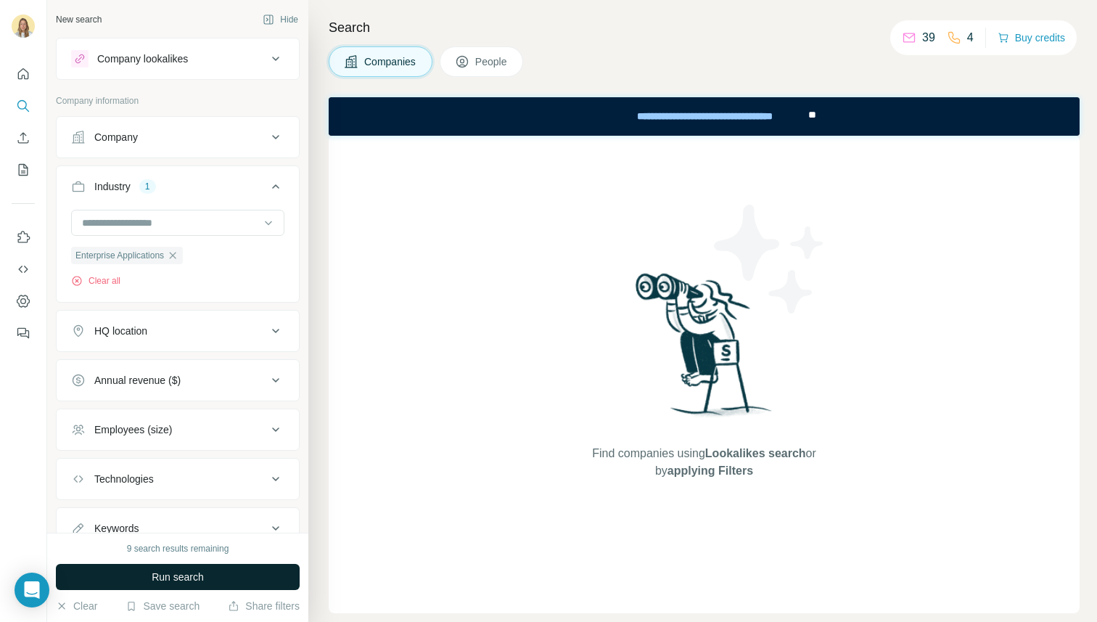
click at [167, 576] on span "Run search" at bounding box center [178, 577] width 52 height 15
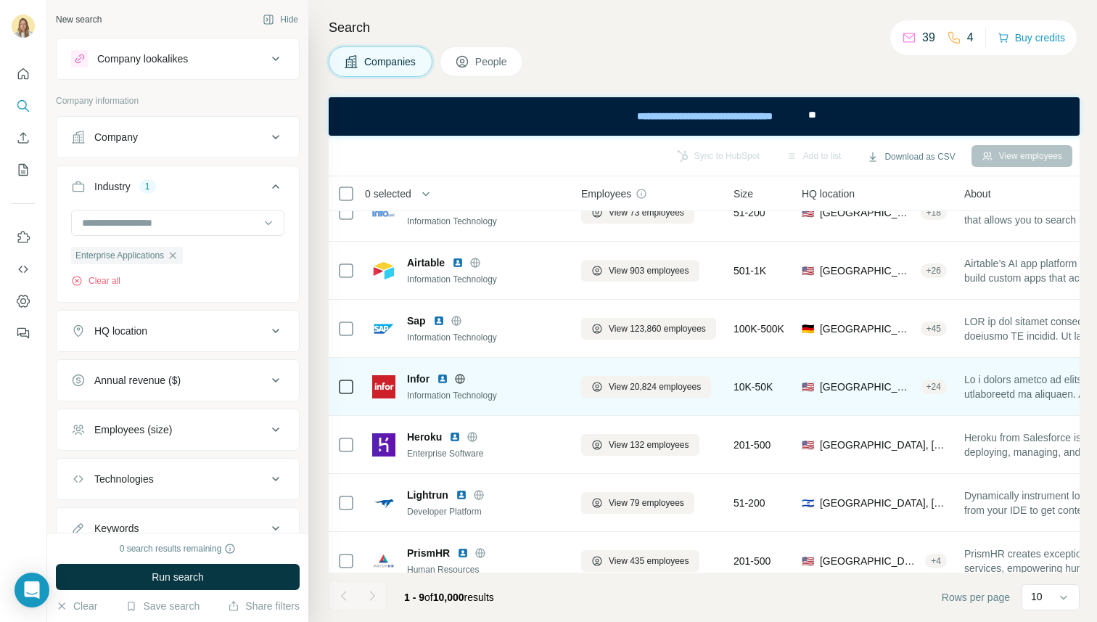
scroll to position [169, 0]
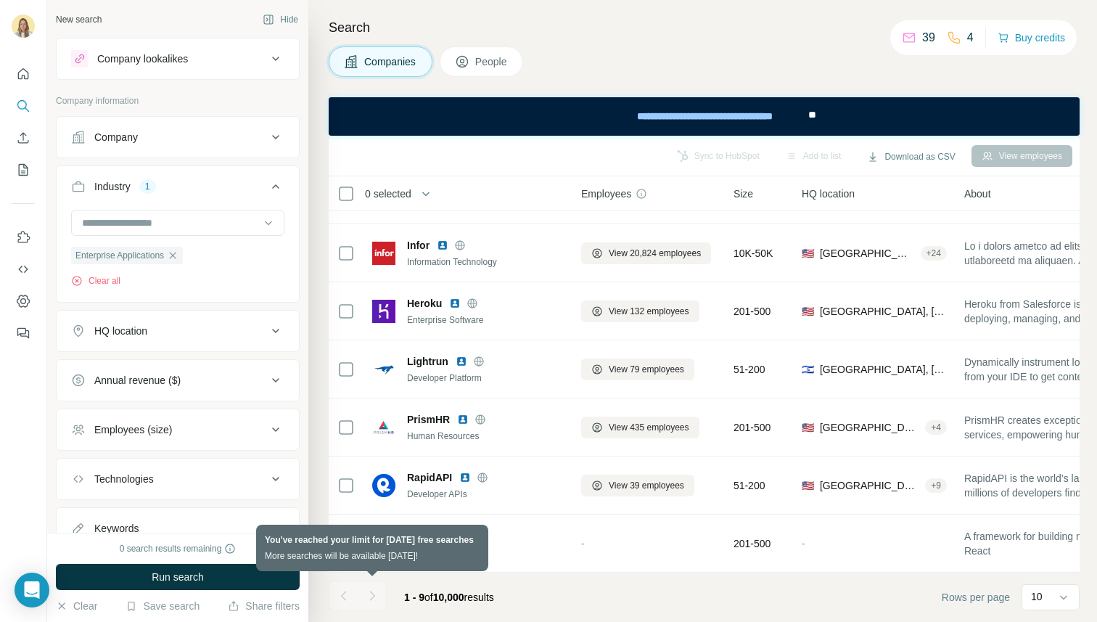
click at [366, 596] on div at bounding box center [372, 595] width 29 height 29
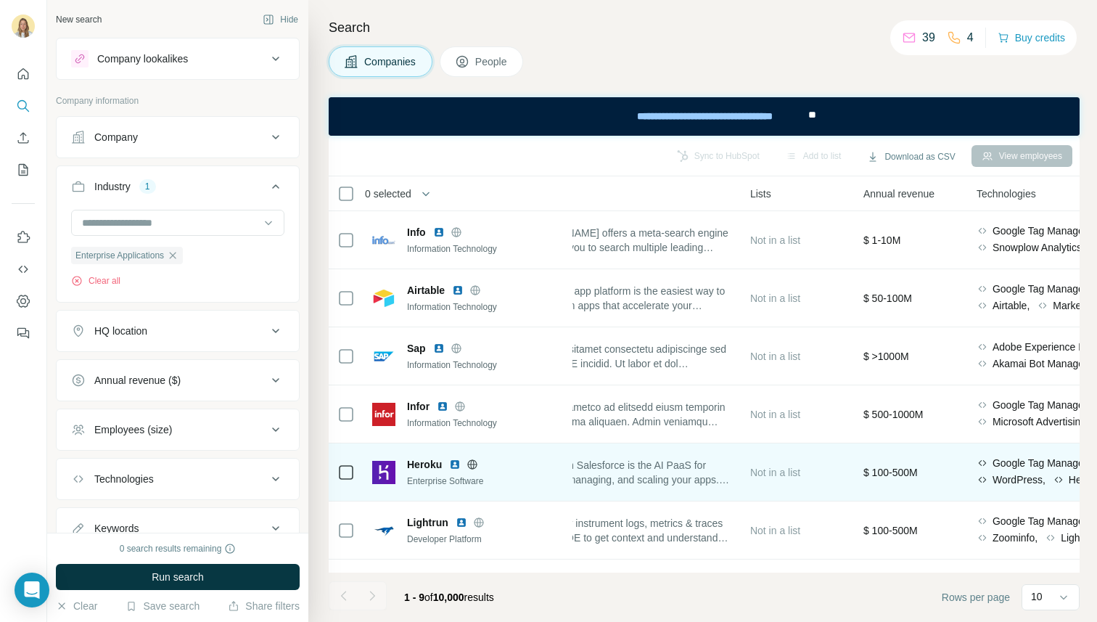
scroll to position [0, 461]
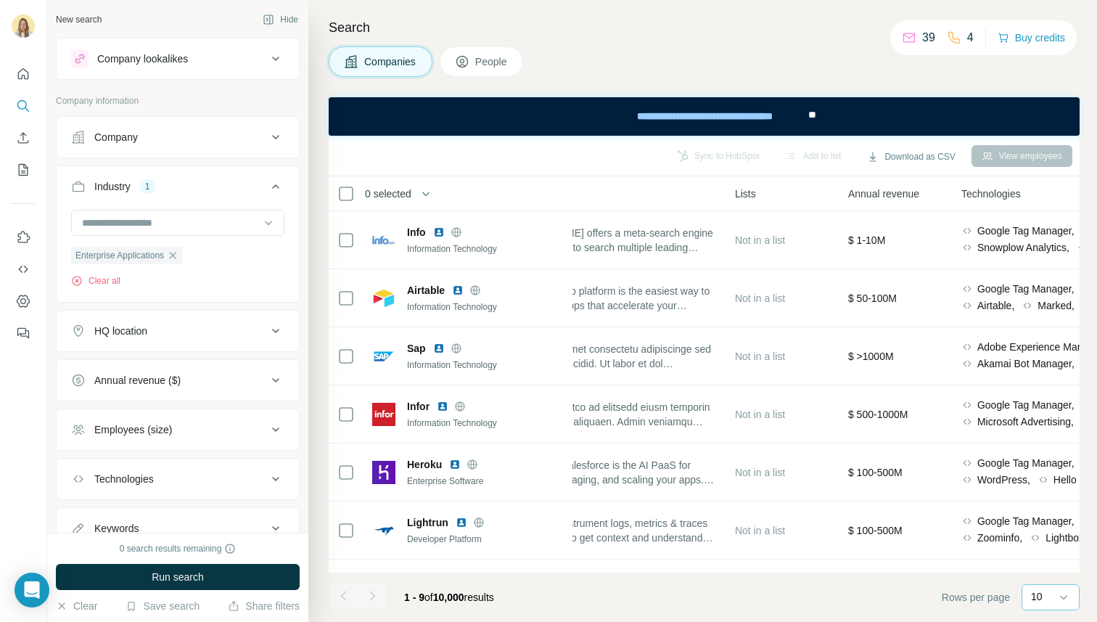
click at [1051, 597] on div "10" at bounding box center [1049, 596] width 36 height 15
drag, startPoint x: 808, startPoint y: 85, endPoint x: 808, endPoint y: 6, distance: 79.1
click at [808, 85] on div "Search Companies People Sync to HubSpot Add to list Download as CSV View employ…" at bounding box center [702, 311] width 789 height 622
click at [1050, 588] on div "10" at bounding box center [1049, 597] width 36 height 25
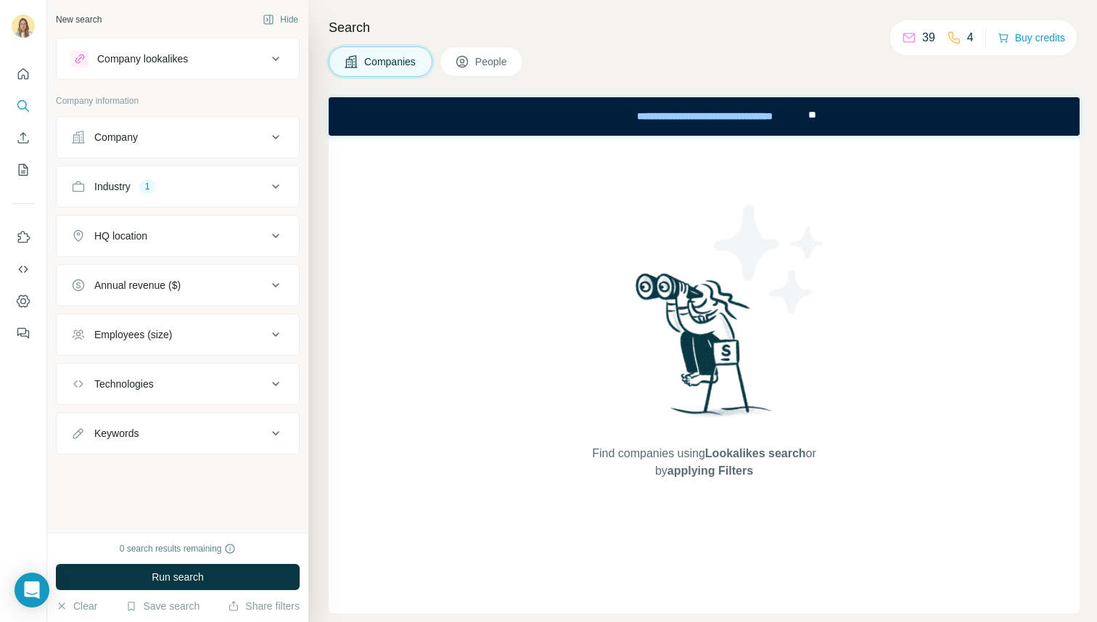
click at [193, 181] on div "Industry 1" at bounding box center [169, 186] width 196 height 15
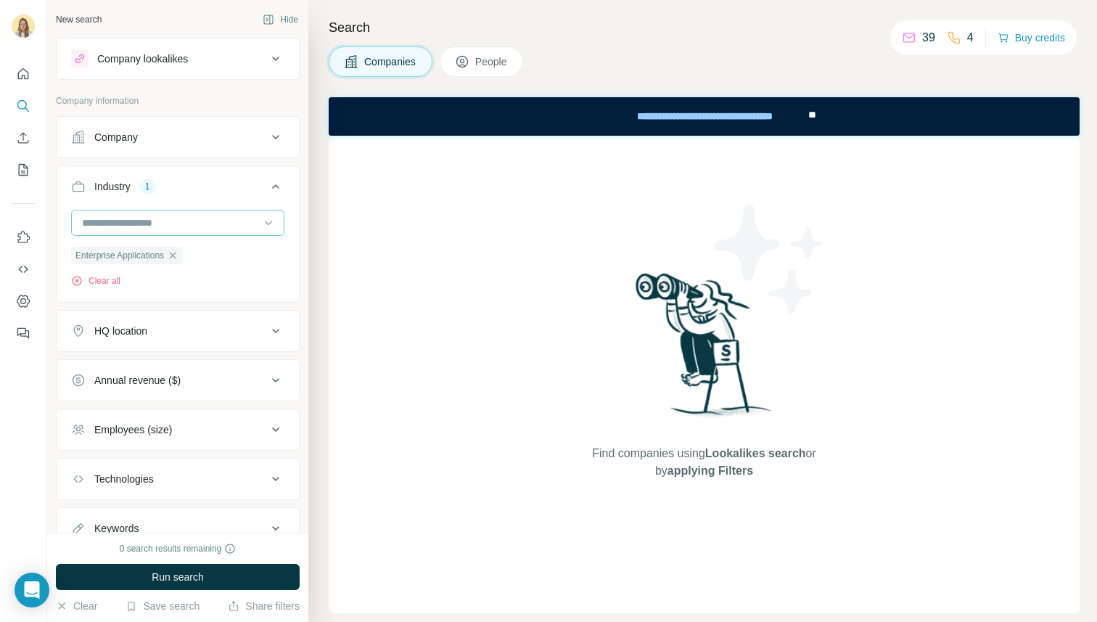
click at [98, 218] on input at bounding box center [170, 223] width 179 height 16
click at [90, 224] on input at bounding box center [170, 223] width 179 height 16
click at [89, 226] on input at bounding box center [170, 223] width 179 height 16
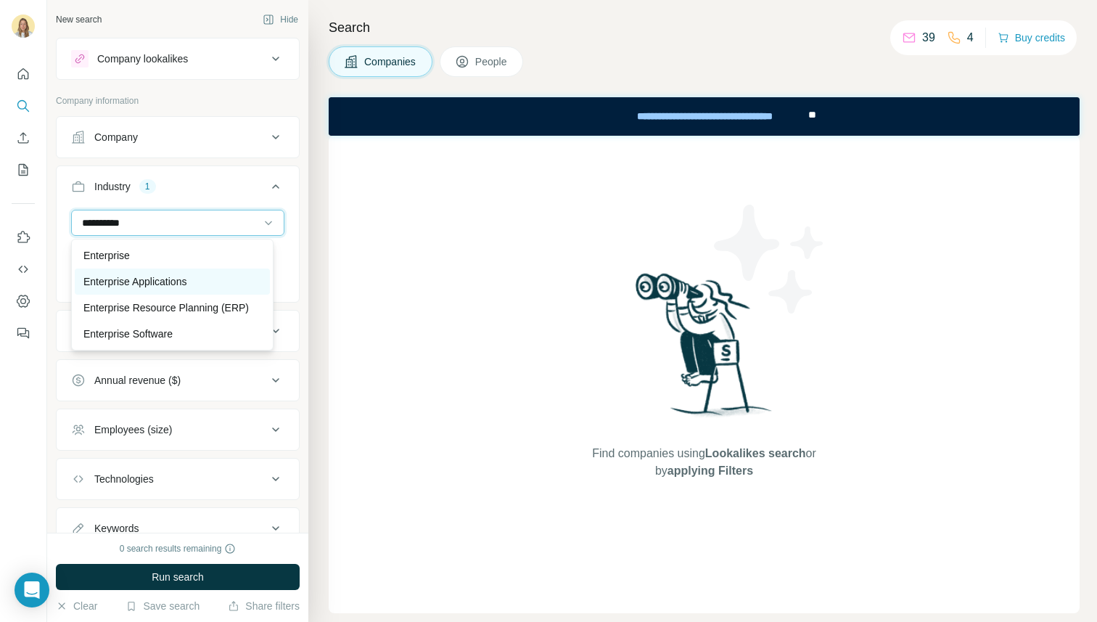
type input "**********"
click at [92, 283] on p "Enterprise Applications" at bounding box center [134, 281] width 103 height 15
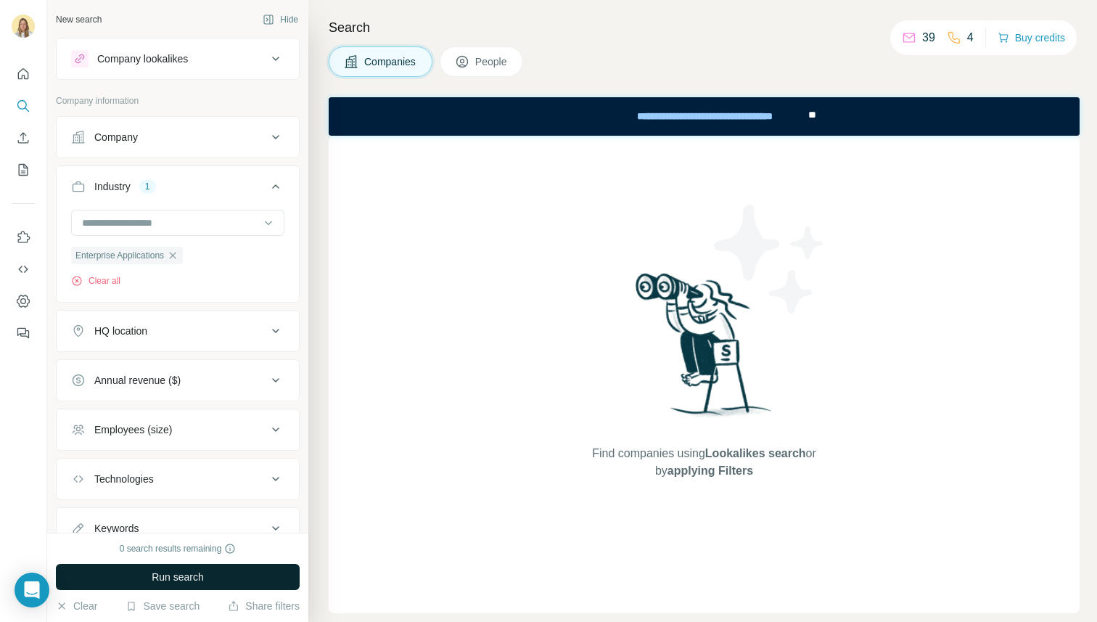
click at [130, 571] on button "Run search" at bounding box center [178, 577] width 244 height 26
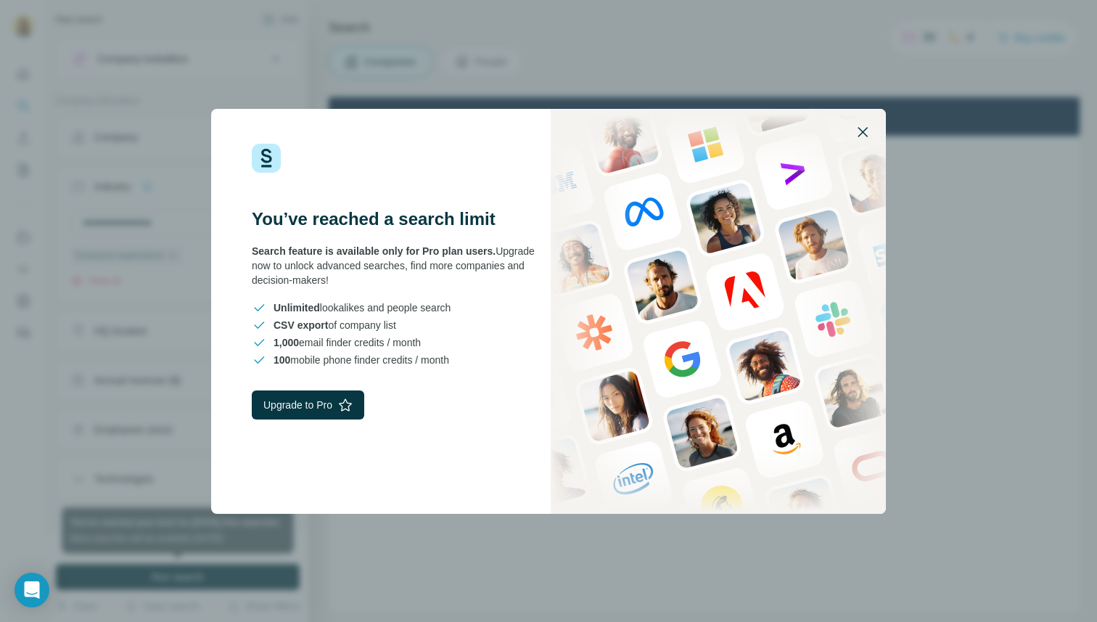
click at [860, 129] on icon "button" at bounding box center [863, 132] width 10 height 10
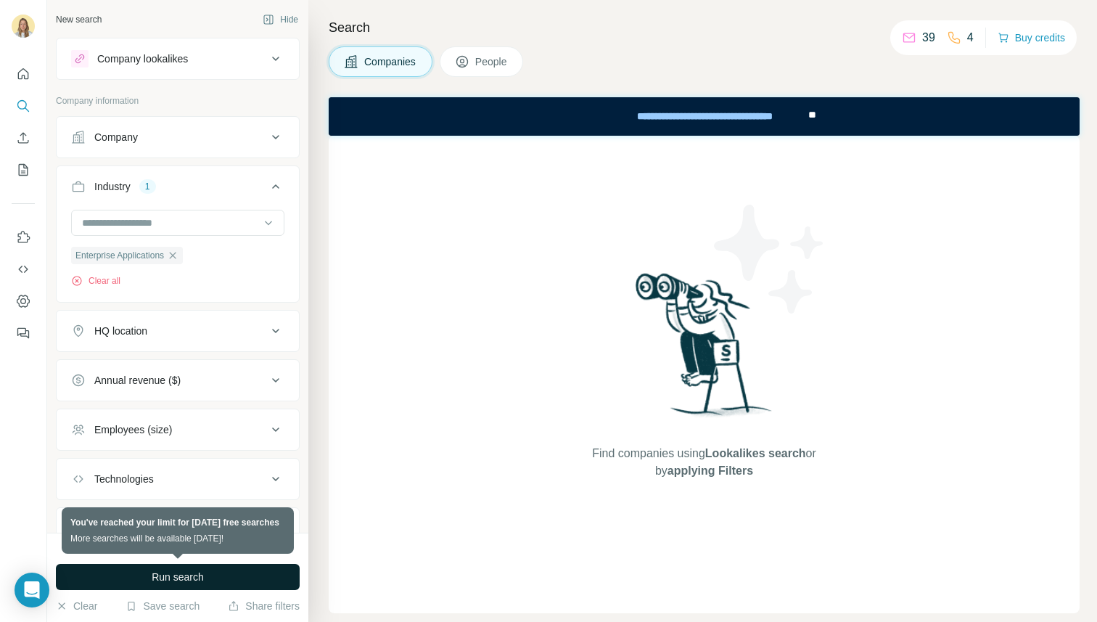
click at [167, 578] on span "Run search" at bounding box center [178, 577] width 52 height 15
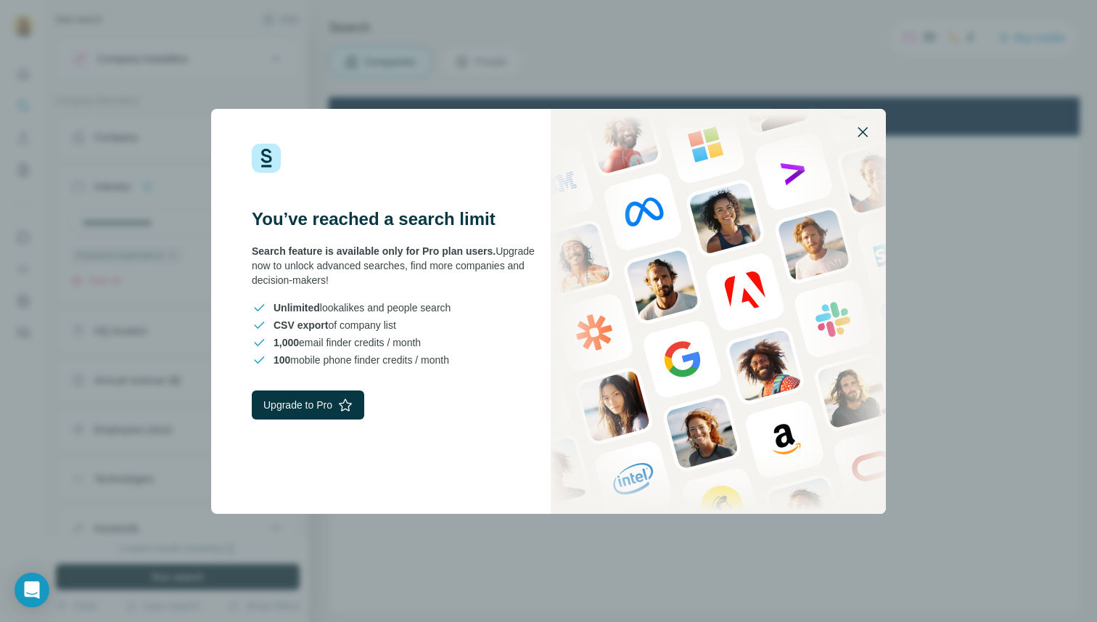
click at [865, 131] on icon "button" at bounding box center [862, 131] width 17 height 17
